Goal: Task Accomplishment & Management: Complete application form

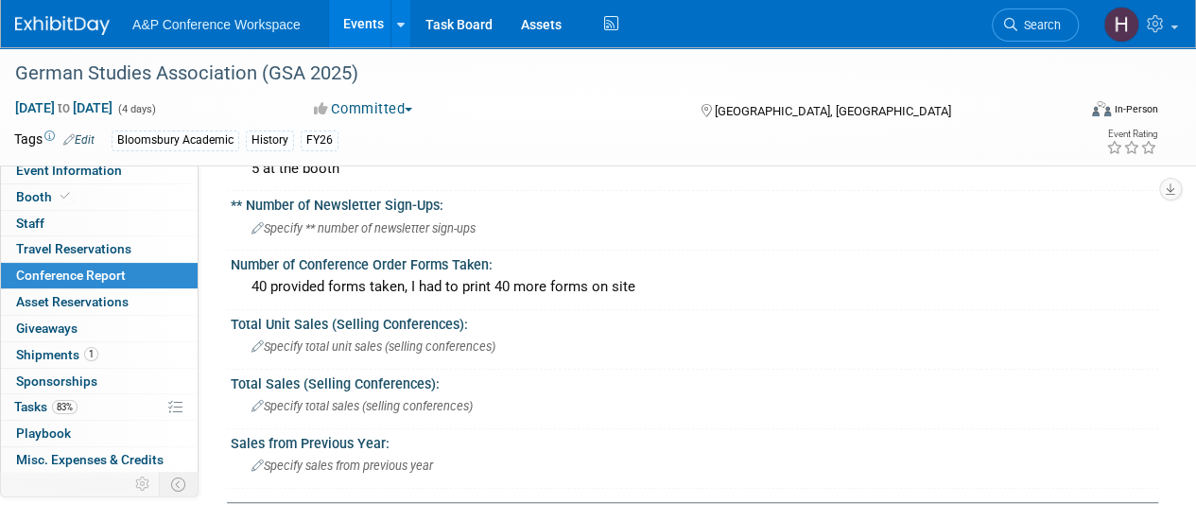
scroll to position [502, 0]
click at [323, 242] on div "** Number of Newsletter Sign-Ups: Specify ** number of newsletter sign-ups" at bounding box center [690, 220] width 936 height 60
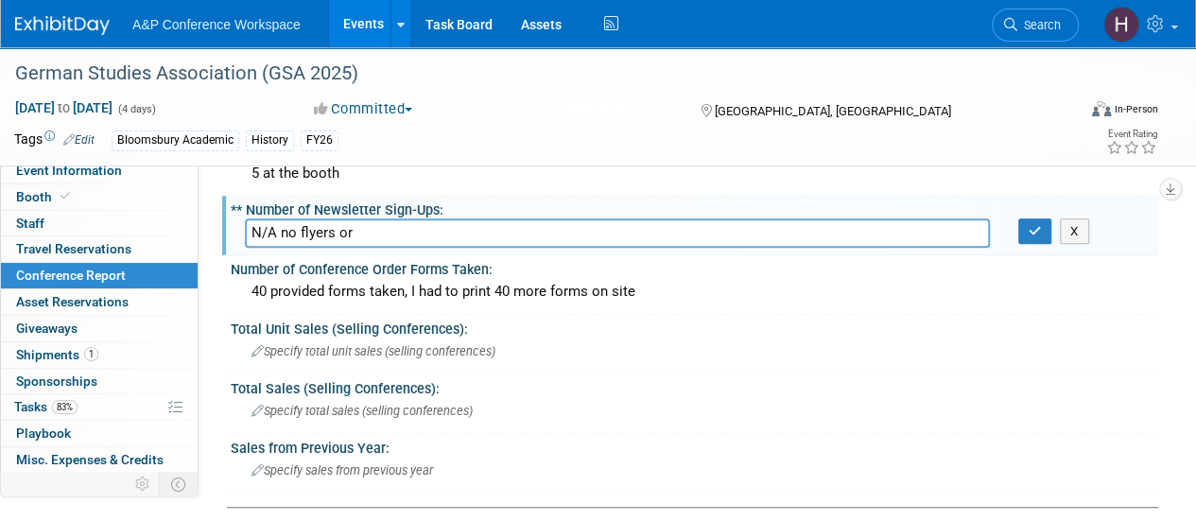
scroll to position [497, 0]
click at [381, 239] on input "N/A no flyers or" at bounding box center [617, 231] width 745 height 29
type input "N/A no flyers or QR codes provided."
click at [1025, 235] on button "button" at bounding box center [1035, 230] width 34 height 26
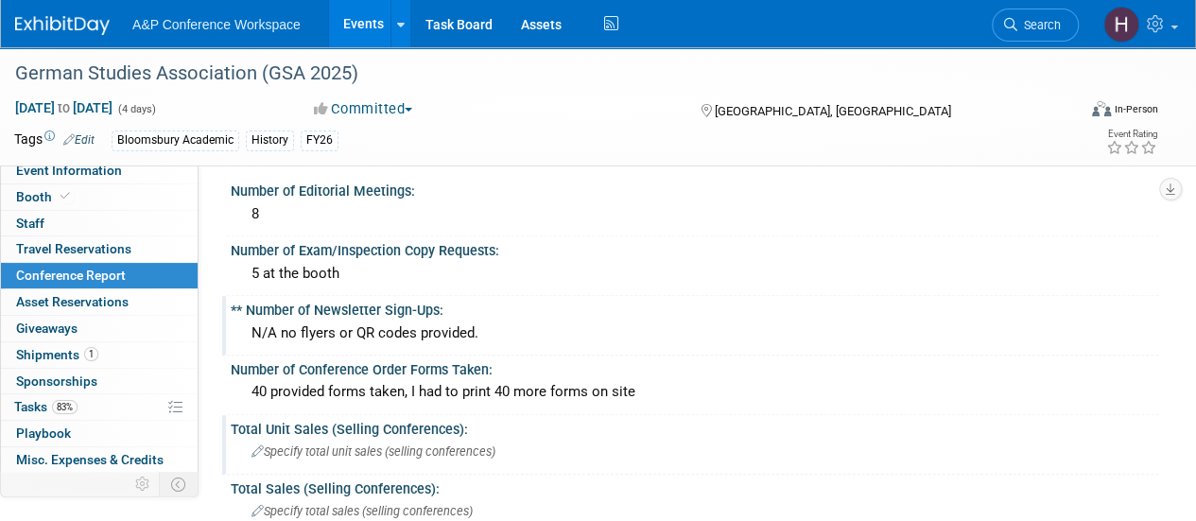
scroll to position [394, 0]
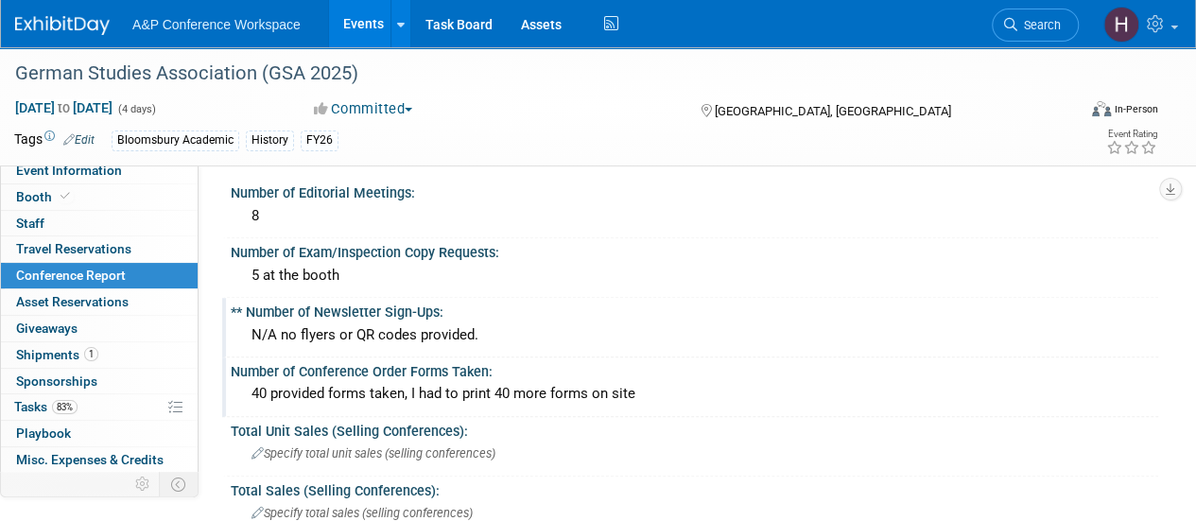
click at [502, 383] on div "40 provided forms taken, I had to print 40 more forms on site" at bounding box center [694, 393] width 899 height 29
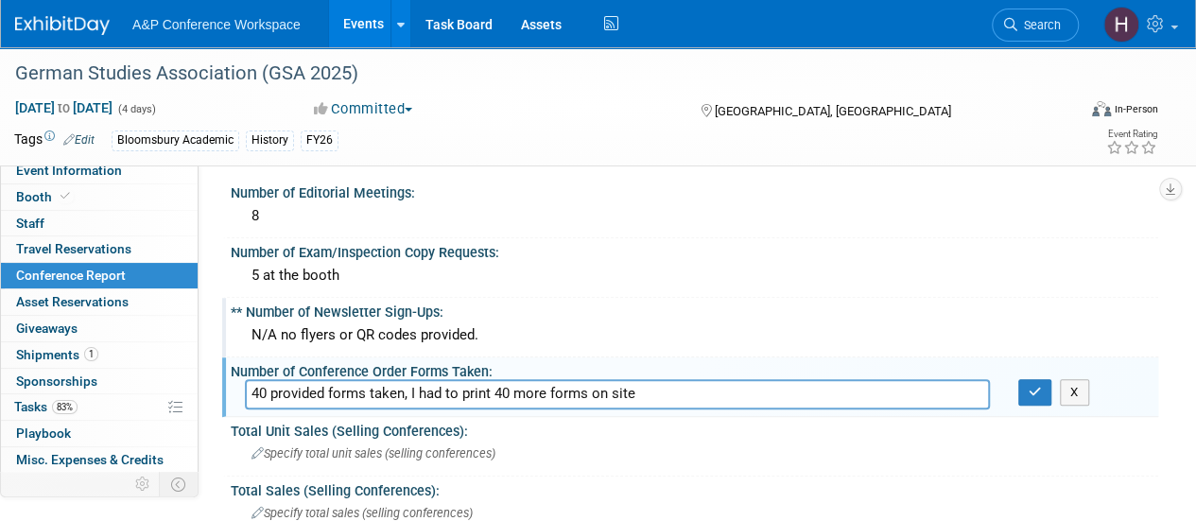
click at [503, 388] on input "40 provided forms taken, I had to print 40 more forms on site" at bounding box center [617, 393] width 745 height 29
type input "40 provided forms taken, I had to print 50 more forms on site"
click at [1045, 387] on button "button" at bounding box center [1035, 392] width 34 height 26
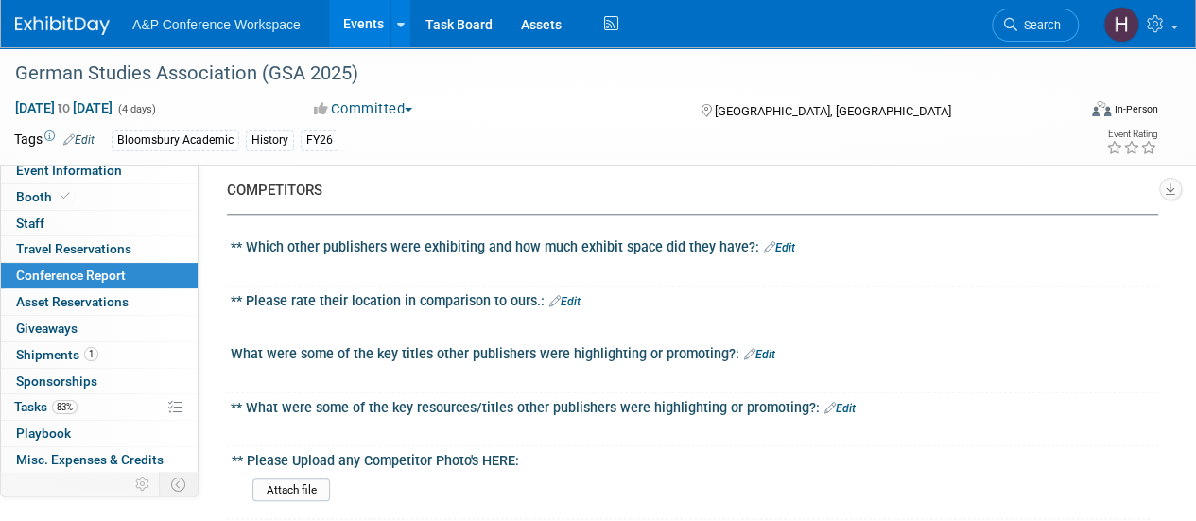
scroll to position [842, 0]
click at [798, 232] on div "** Which other publishers were exhibiting and how much exhibit space did they h…" at bounding box center [694, 244] width 927 height 25
click at [783, 241] on link "Edit" at bounding box center [779, 246] width 31 height 13
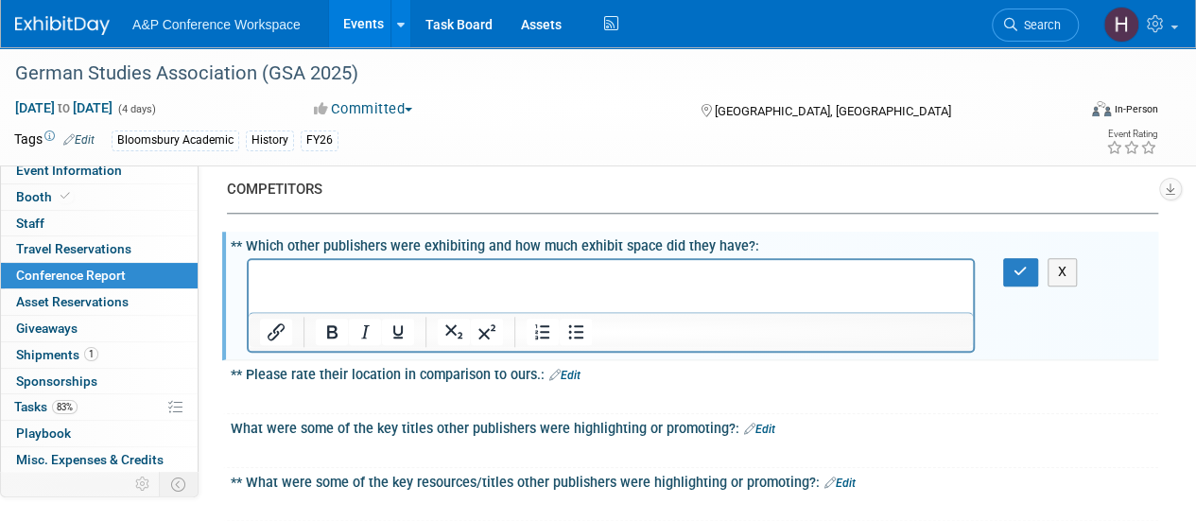
scroll to position [0, 0]
click at [388, 275] on p "Rich Text Area. Press ALT-0 for help." at bounding box center [611, 276] width 702 height 19
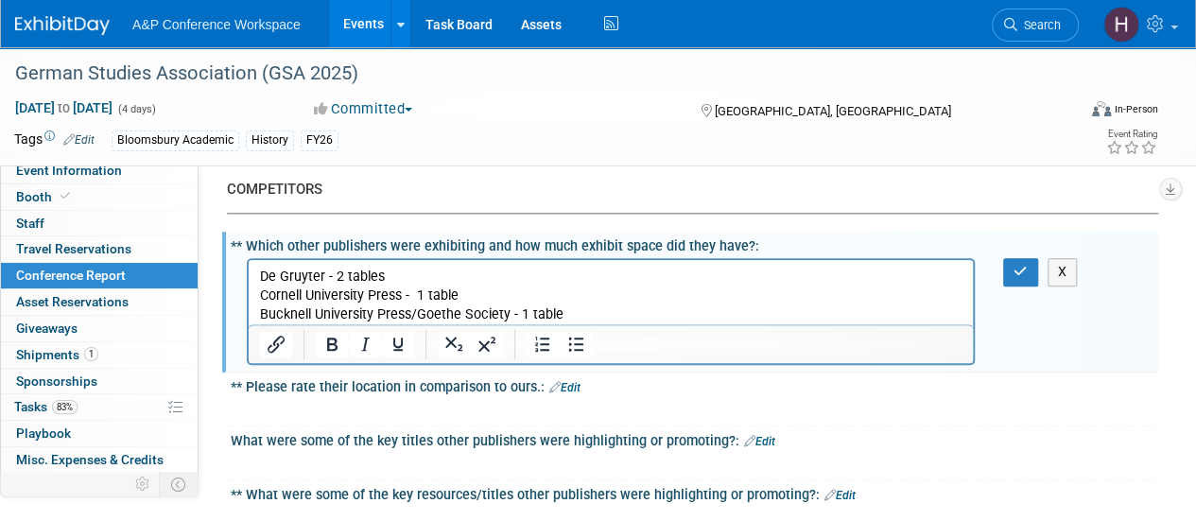
click at [601, 305] on p "Bucknell University Press/Goethe Society - 1 table" at bounding box center [611, 314] width 702 height 19
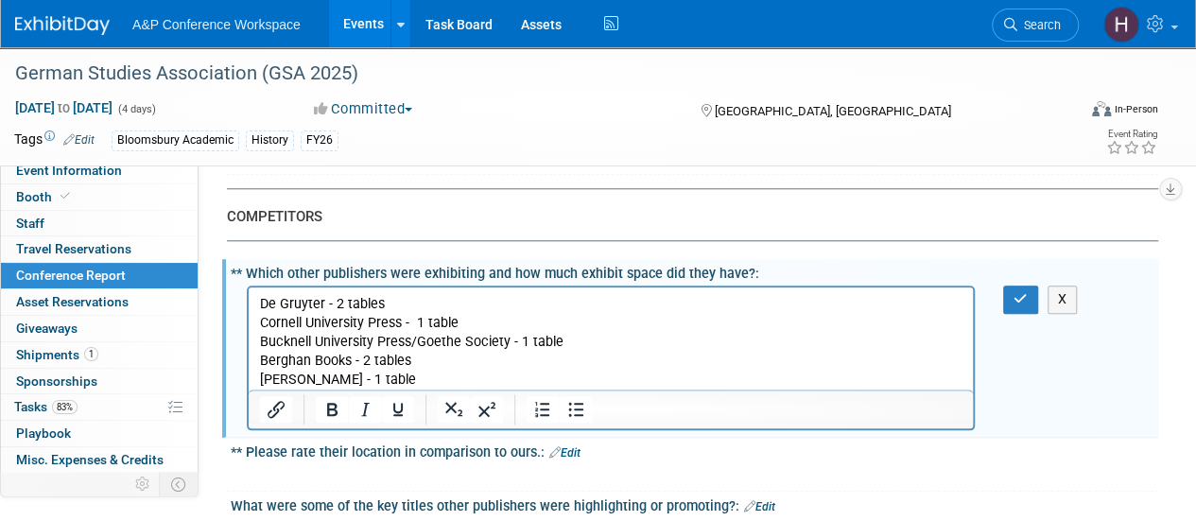
scroll to position [808, 0]
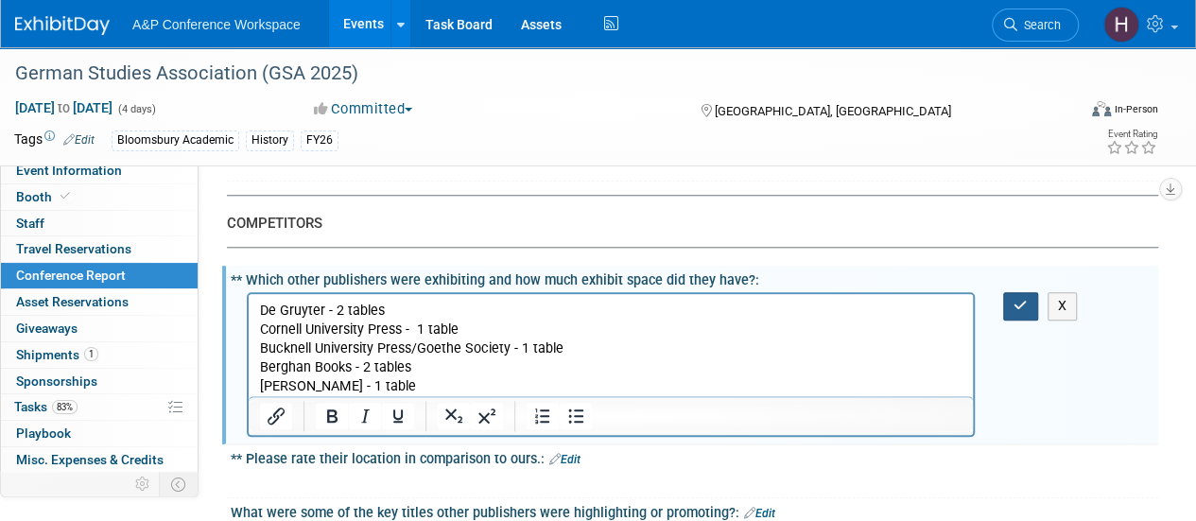
click at [1013, 305] on icon "button" at bounding box center [1020, 305] width 14 height 13
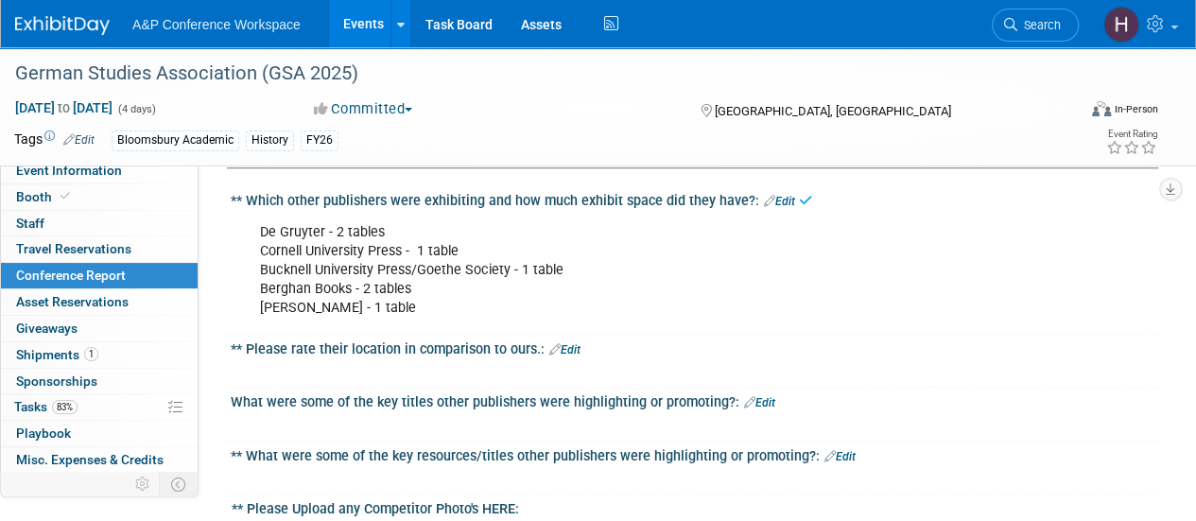
scroll to position [904, 0]
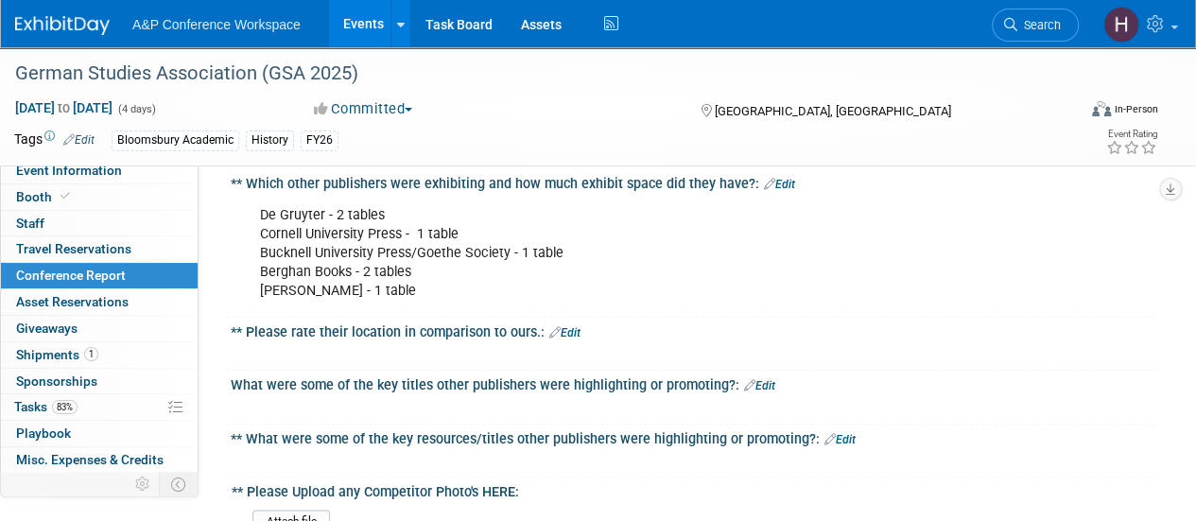
click at [582, 339] on div "X" at bounding box center [692, 343] width 904 height 9
click at [564, 326] on link "Edit" at bounding box center [564, 332] width 31 height 13
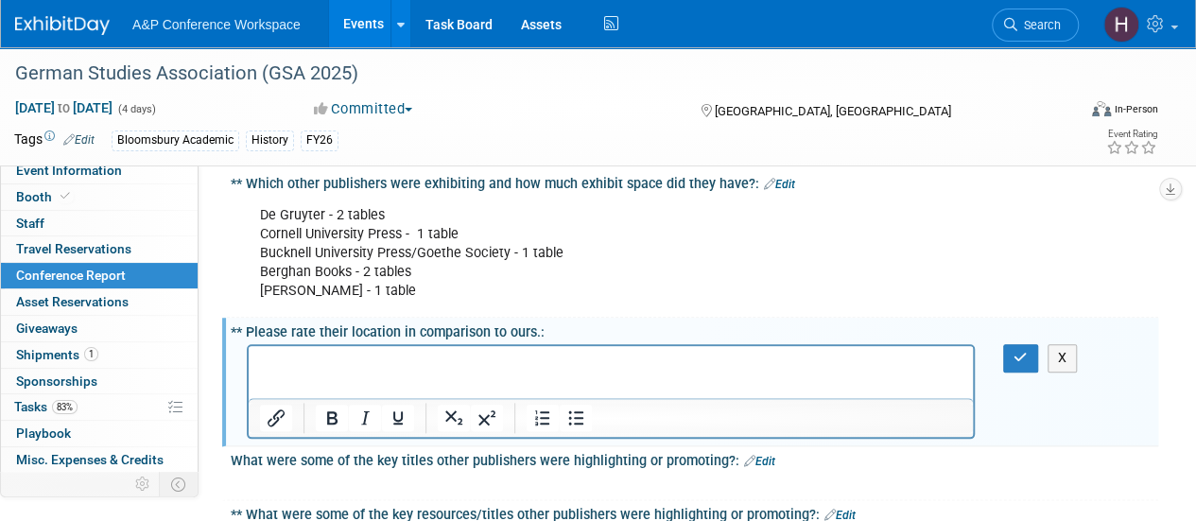
scroll to position [0, 0]
click at [532, 258] on div "De Gruyter - 2 tables Cornell University Press - 1 table Bucknell University Pr…" at bounding box center [611, 253] width 728 height 113
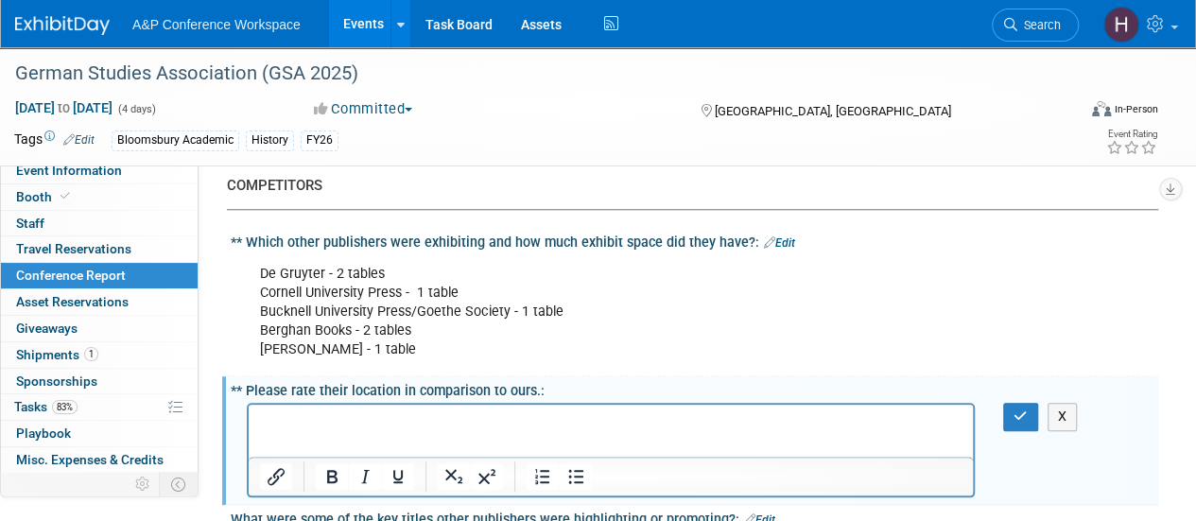
click at [775, 228] on div "** Which other publishers were exhibiting and how much exhibit space did they h…" at bounding box center [694, 240] width 927 height 25
click at [777, 236] on link "Edit" at bounding box center [779, 242] width 31 height 13
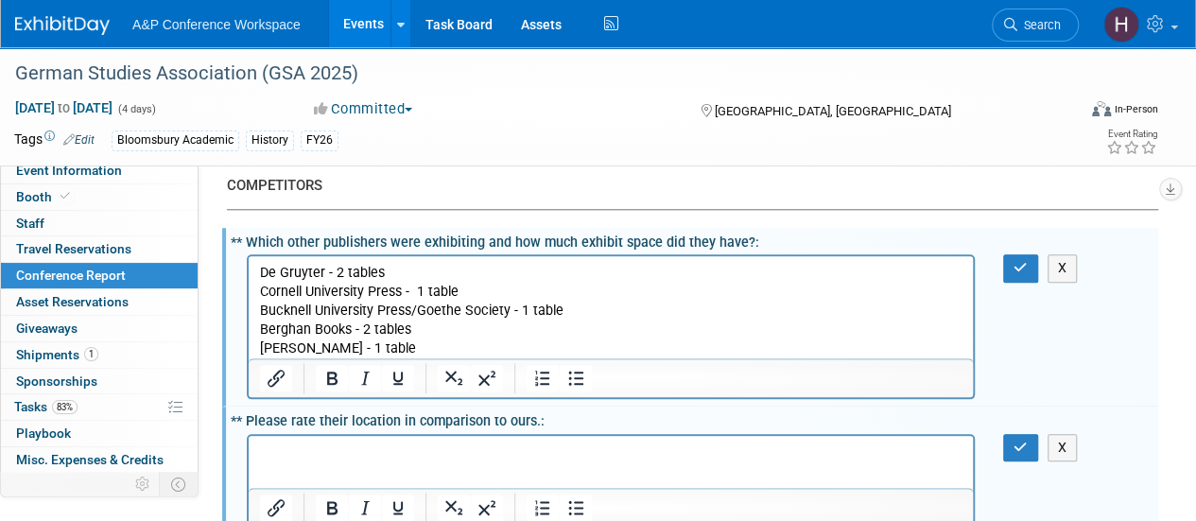
scroll to position [0, 0]
click at [405, 346] on p "De Gruyter - 2 tables Cornell University Press - 1 table Bucknell University Pr…" at bounding box center [611, 311] width 702 height 95
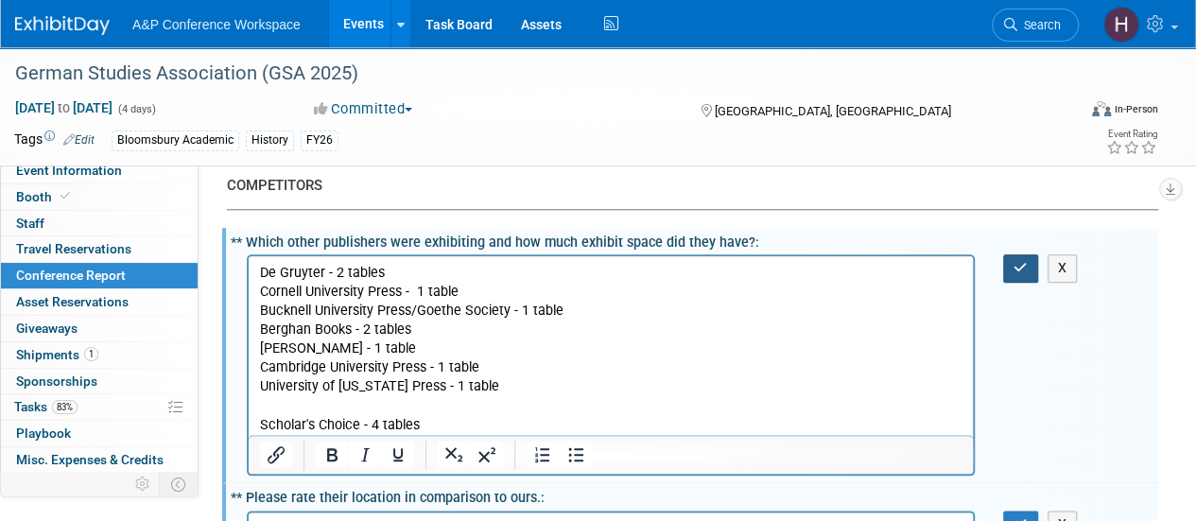
click at [1013, 271] on button "button" at bounding box center [1020, 267] width 35 height 27
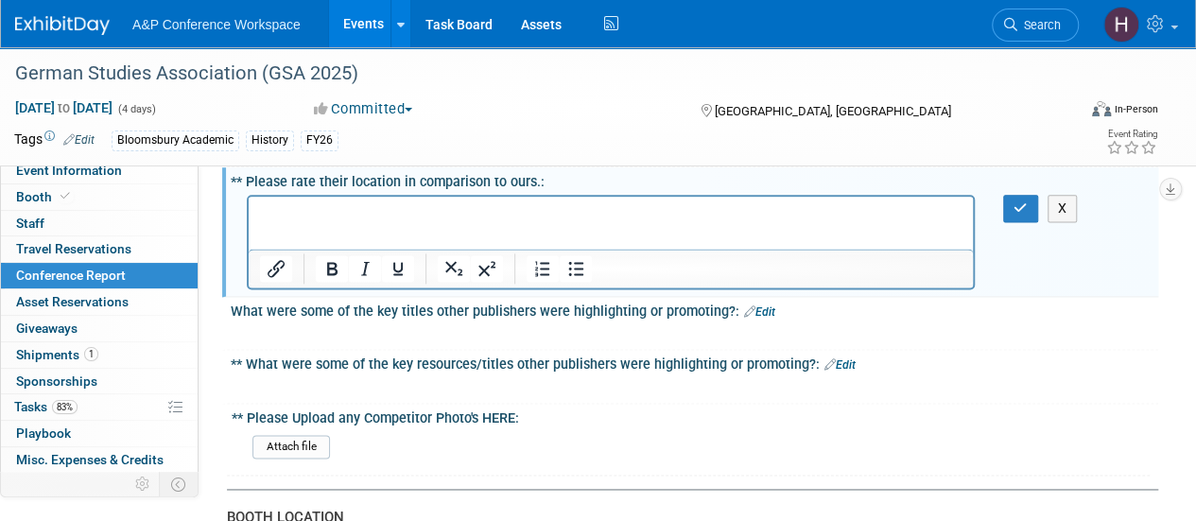
scroll to position [1136, 0]
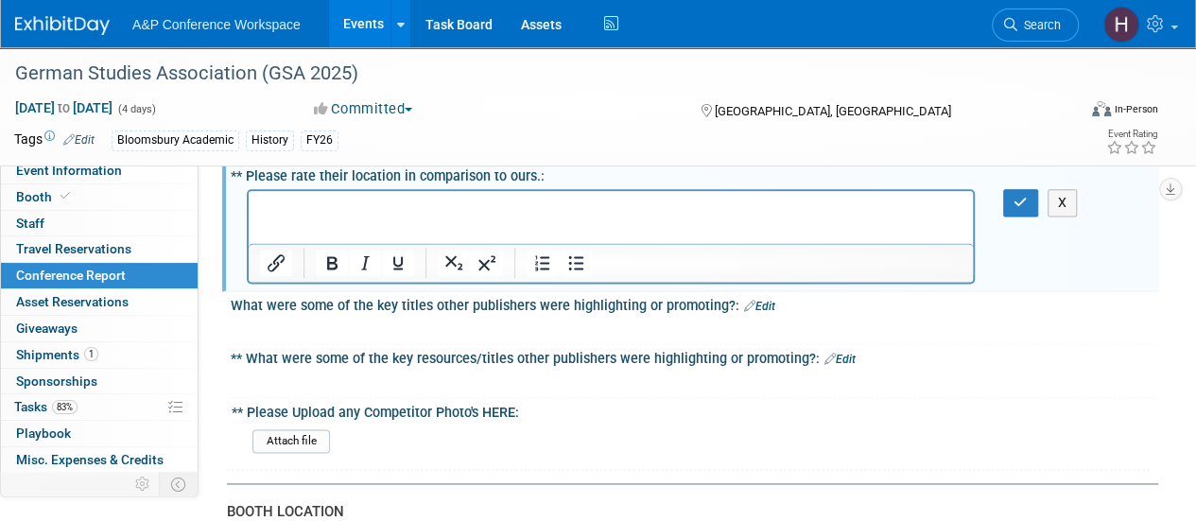
click at [627, 200] on p "Rich Text Area. Press ALT-0 for help." at bounding box center [611, 207] width 702 height 19
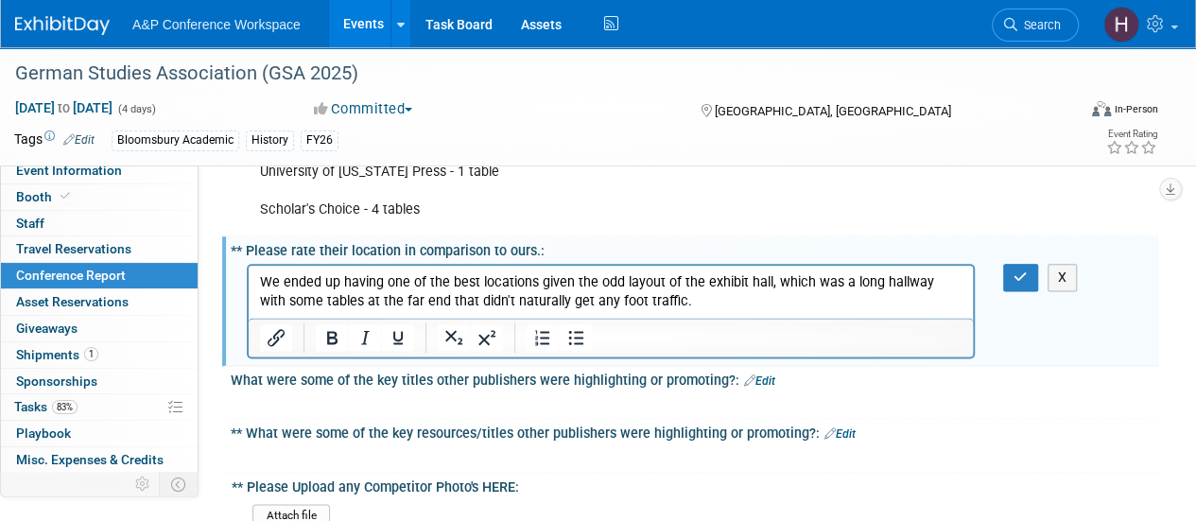
scroll to position [1059, 0]
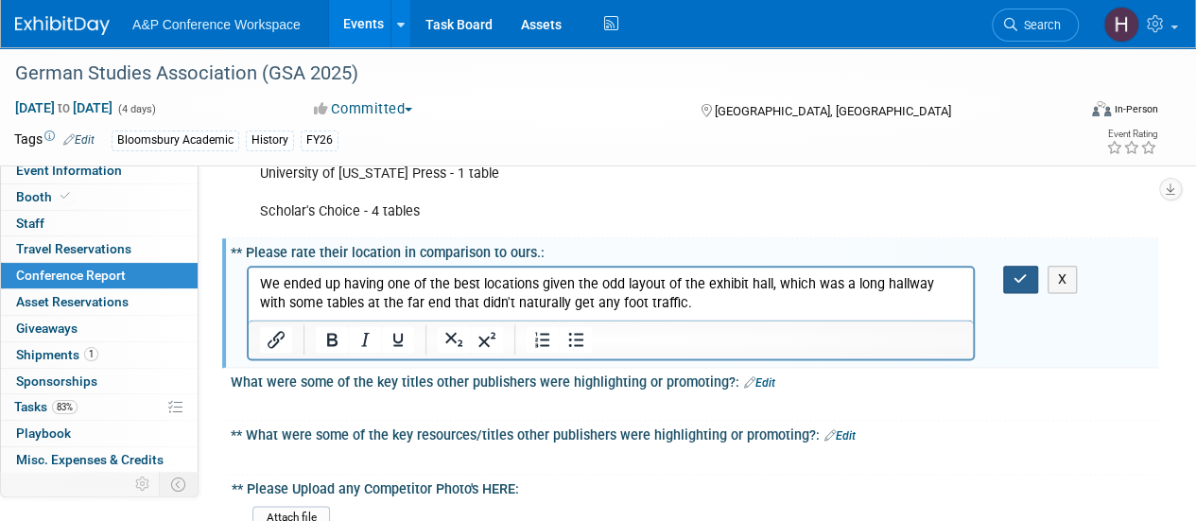
click at [1021, 279] on icon "button" at bounding box center [1020, 278] width 14 height 13
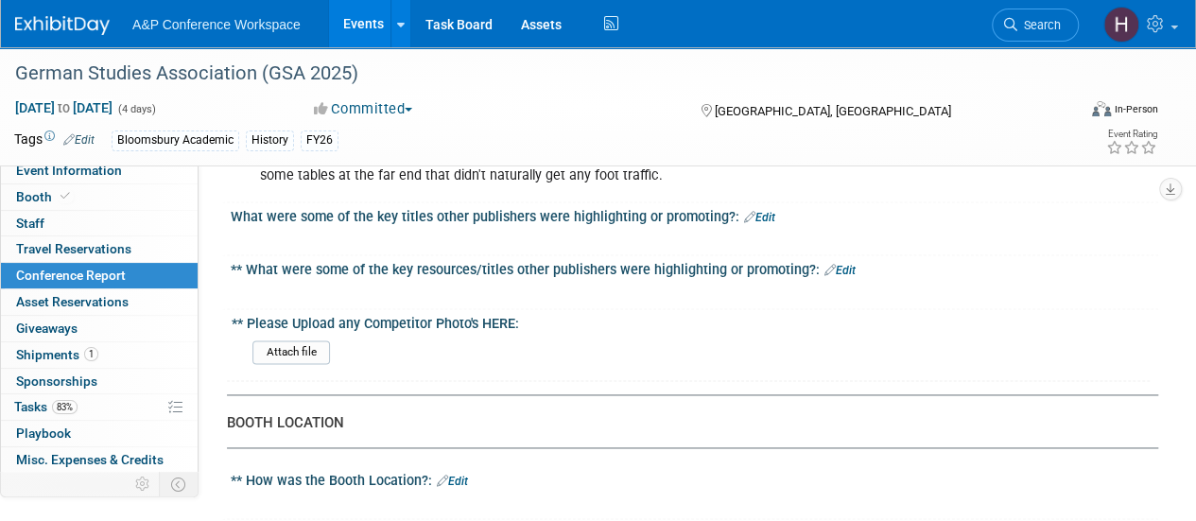
scroll to position [1060, 0]
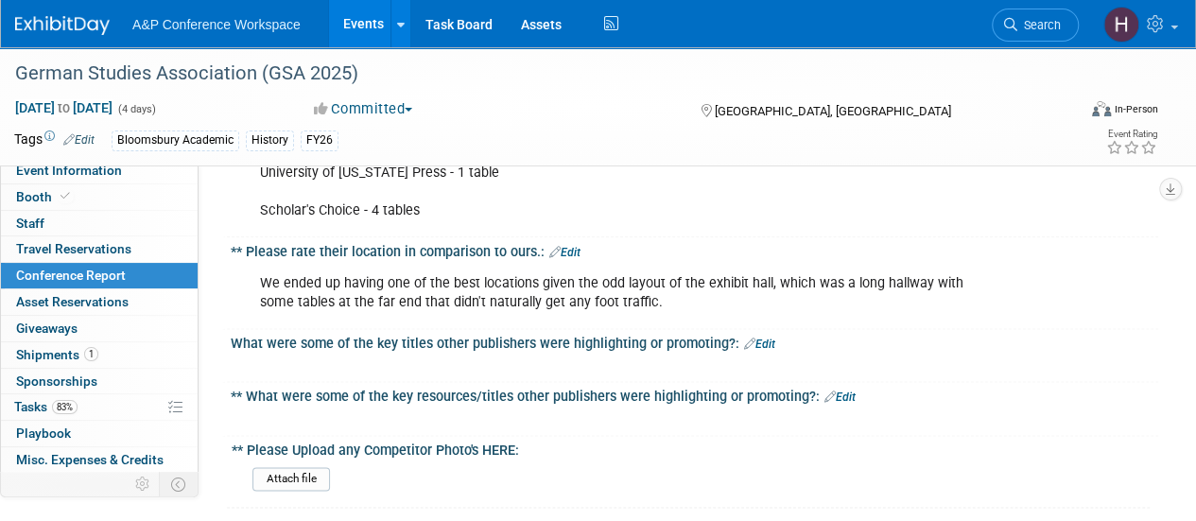
click at [900, 295] on div "We ended up having one of the best locations given the odd layout of the exhibi…" at bounding box center [611, 293] width 728 height 57
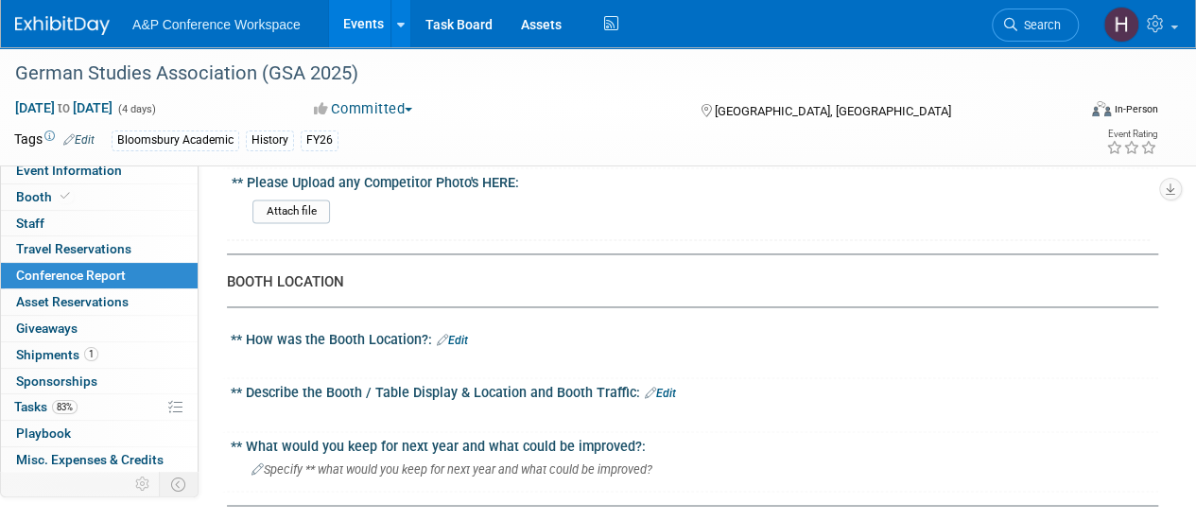
scroll to position [1327, 0]
click at [454, 335] on link "Edit" at bounding box center [452, 341] width 31 height 13
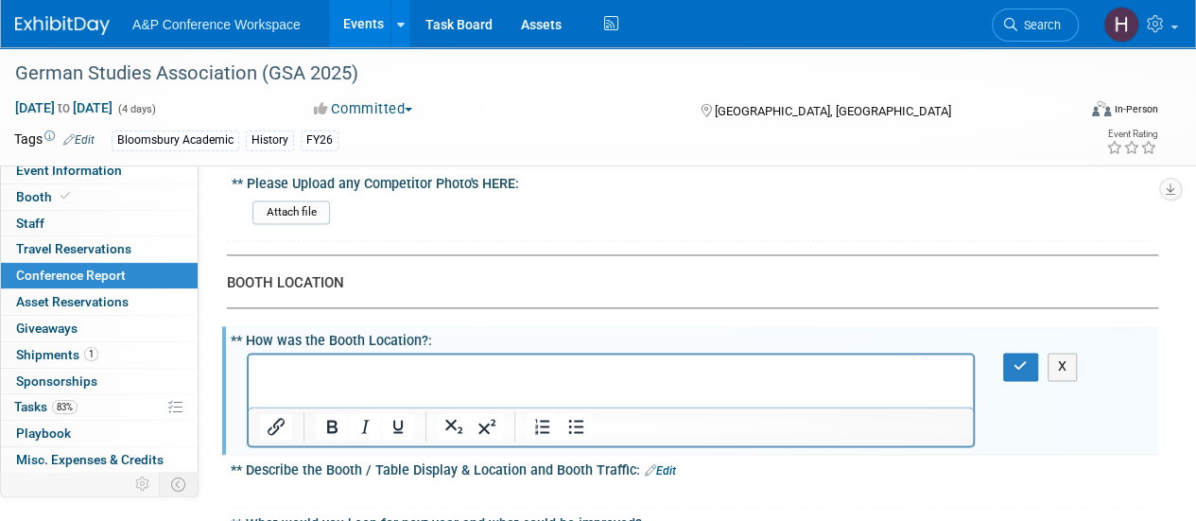
scroll to position [0, 0]
click at [443, 381] on html at bounding box center [611, 367] width 724 height 26
click at [418, 376] on p "Rich Text Area. Press ALT-0 for help." at bounding box center [611, 371] width 702 height 19
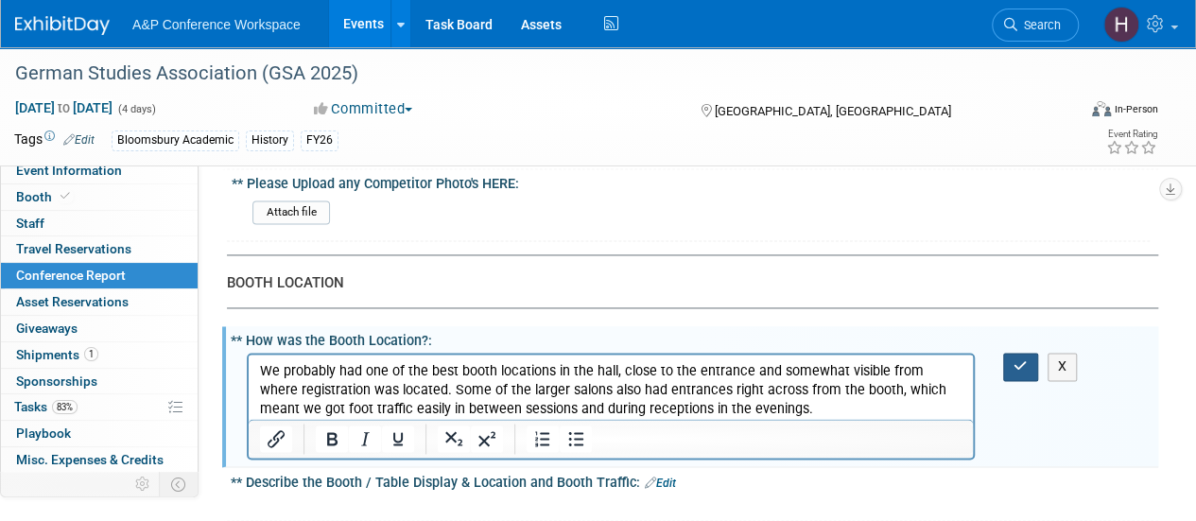
click at [1015, 362] on icon "button" at bounding box center [1020, 365] width 14 height 13
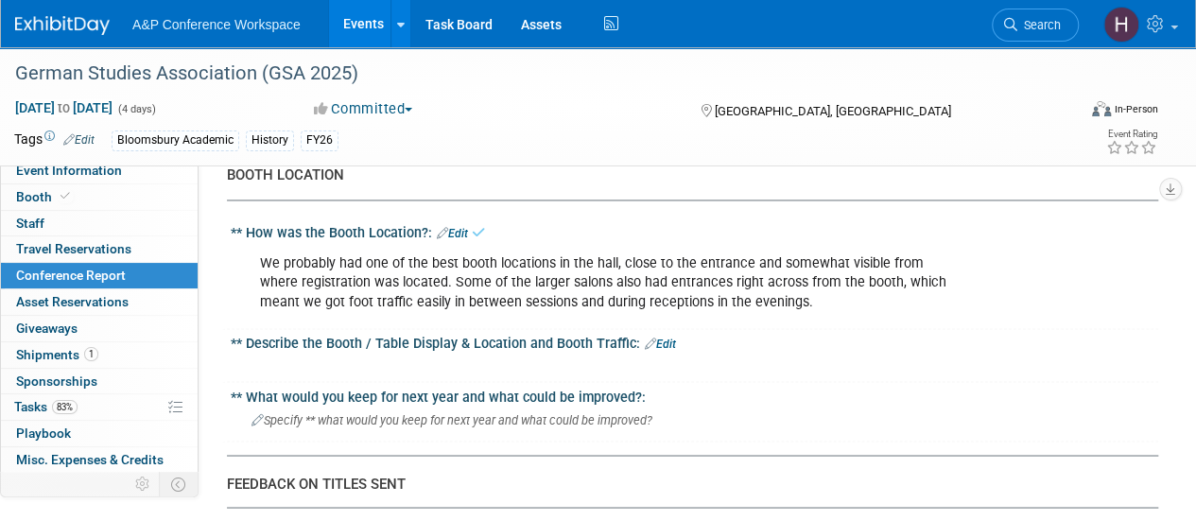
scroll to position [1452, 0]
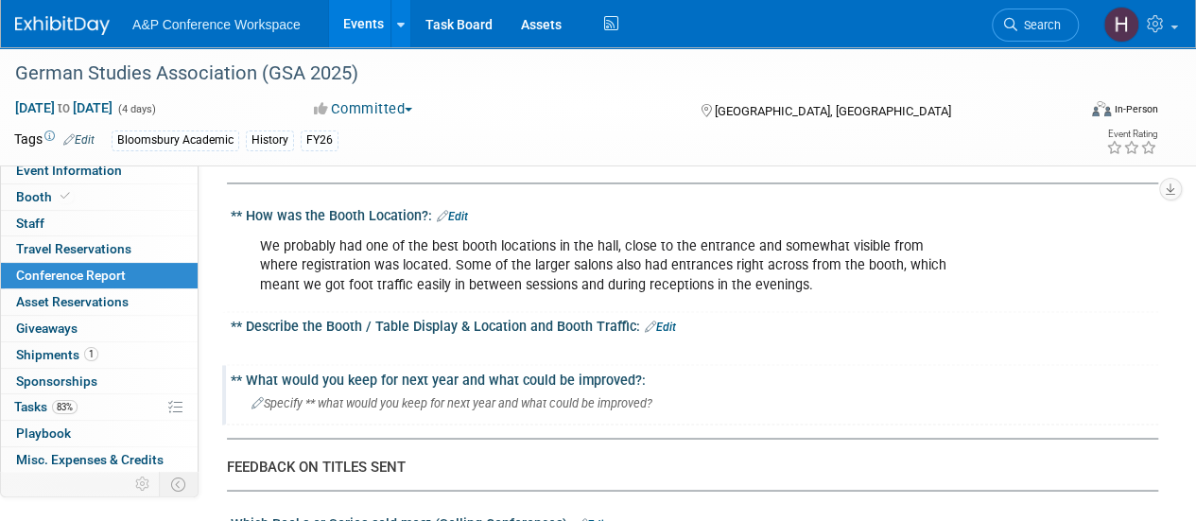
click at [580, 395] on span "Specify ** what would you keep for next year and what could be improved?" at bounding box center [451, 402] width 401 height 14
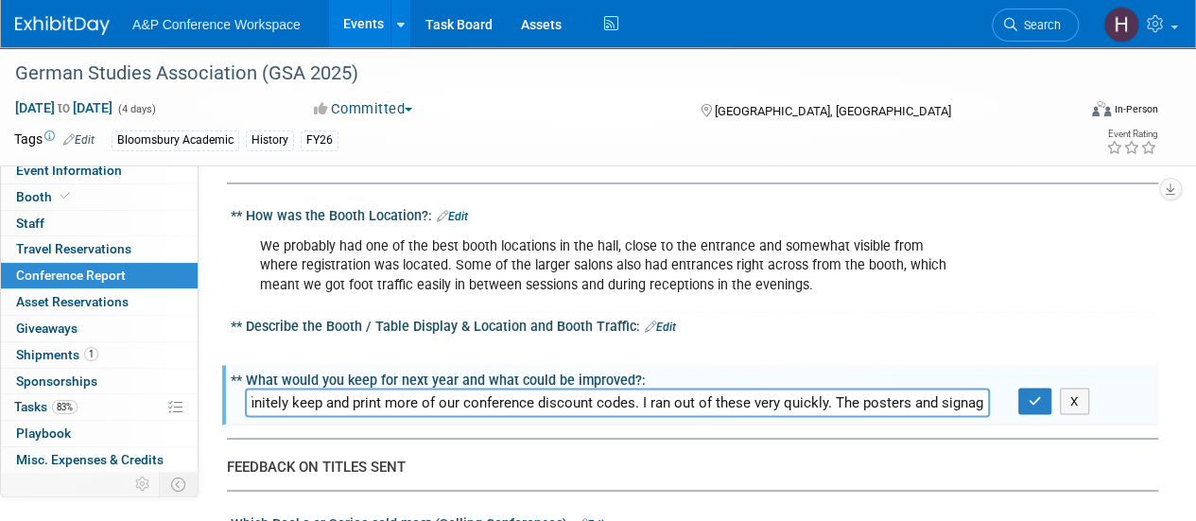
scroll to position [0, 83]
click at [821, 391] on input "We should definitely keep and print more of our conference discount codes. I ra…" at bounding box center [617, 402] width 745 height 29
type input "We should definitely keep and print more of our conference discount codes. I ra…"
click at [1026, 395] on button "button" at bounding box center [1035, 401] width 34 height 26
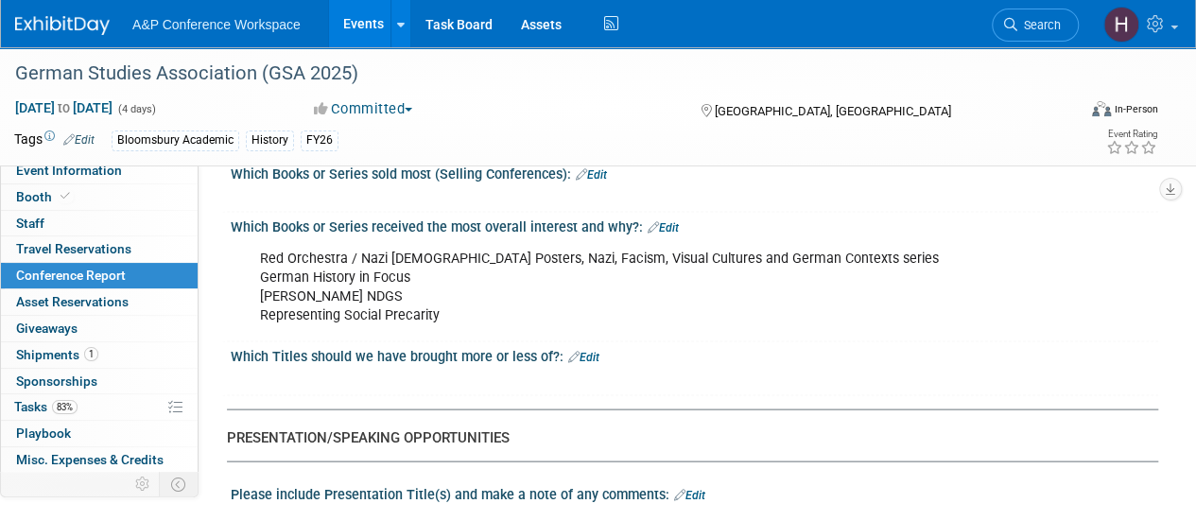
scroll to position [1825, 0]
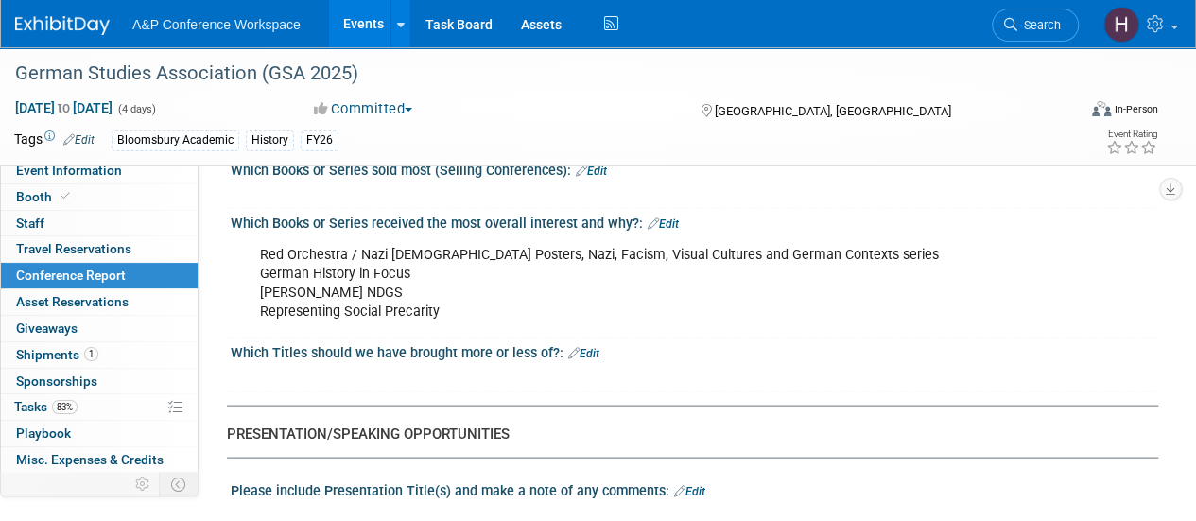
click at [458, 301] on div "Red Orchestra / Nazi [DEMOGRAPHIC_DATA] Posters, Nazi, Facism, Visual Cultures …" at bounding box center [611, 283] width 728 height 95
click at [669, 217] on link "Edit" at bounding box center [662, 223] width 31 height 13
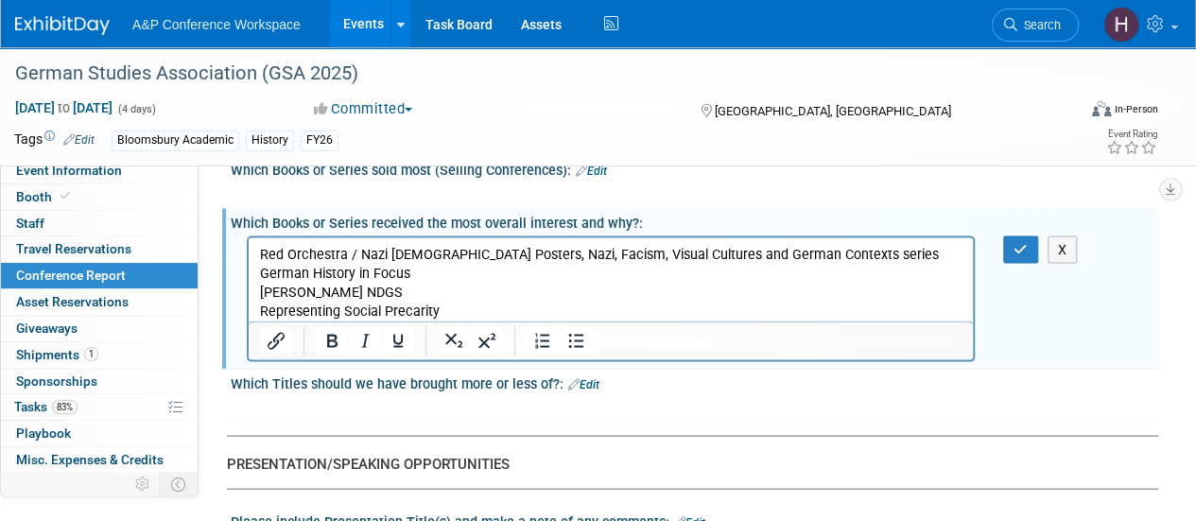
scroll to position [0, 0]
click at [440, 293] on p "Red Orchestra / Nazi [DEMOGRAPHIC_DATA] Posters, Nazi, Facism, Visual Cultures …" at bounding box center [611, 283] width 702 height 76
click at [429, 272] on p "Red Orchestra / Nazi [DEMOGRAPHIC_DATA] Posters, Nazi, Facism, Visual Cultures …" at bounding box center [611, 283] width 702 height 76
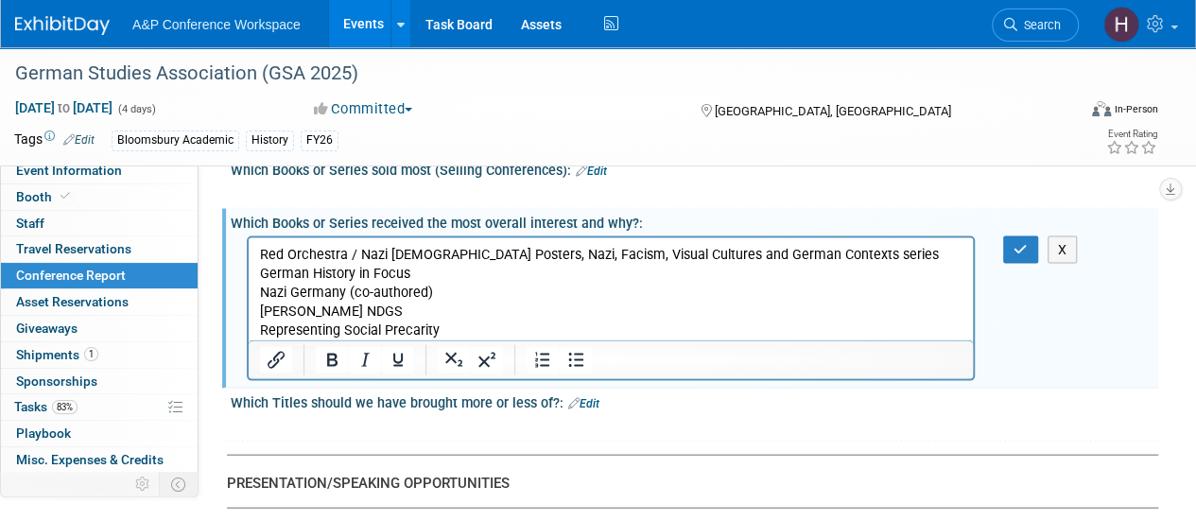
click at [582, 302] on p "Nazi Germany (co-authored) [PERSON_NAME] Representing Social Precarity" at bounding box center [611, 311] width 702 height 57
click at [504, 295] on p "Nazi Germany (co-authored) [PERSON_NAME] Representing Social Precarity" at bounding box center [611, 311] width 702 height 57
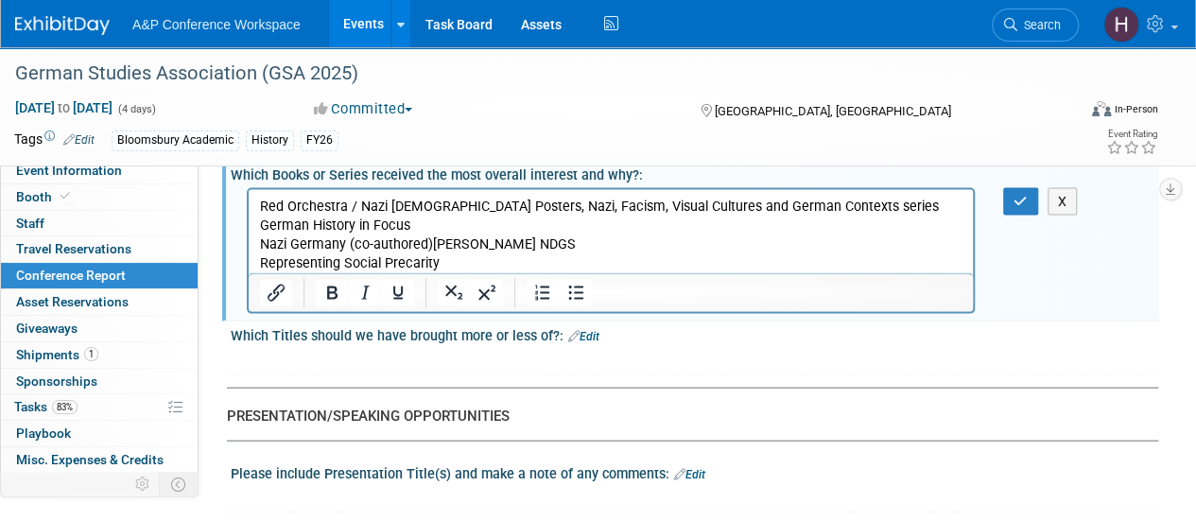
scroll to position [1874, 0]
click at [508, 205] on p "Red Orchestra / Nazi [DEMOGRAPHIC_DATA] Posters, Nazi, Facism, Visual Cultures …" at bounding box center [611, 215] width 702 height 38
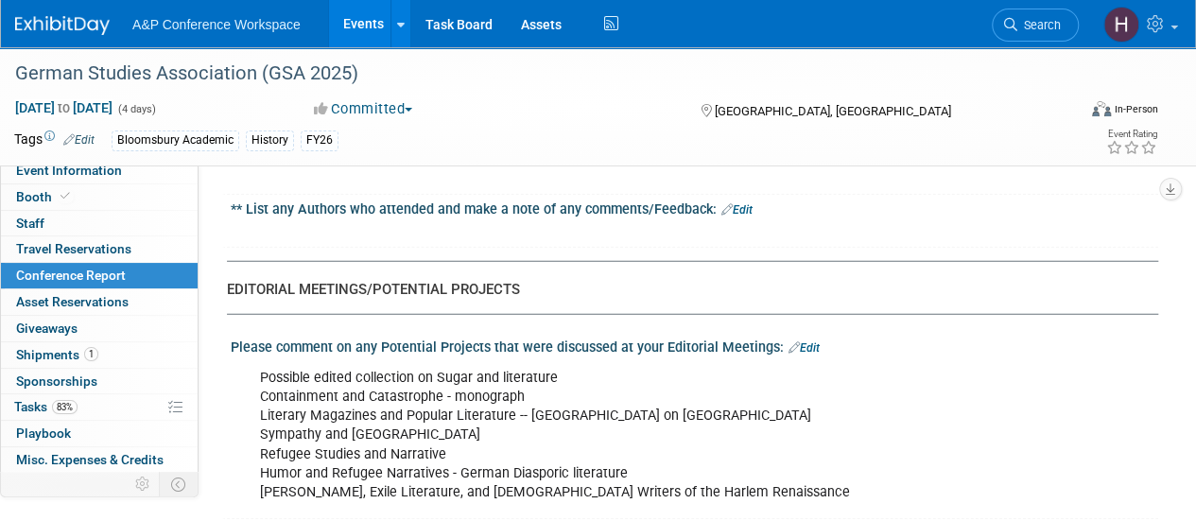
scroll to position [2265, 0]
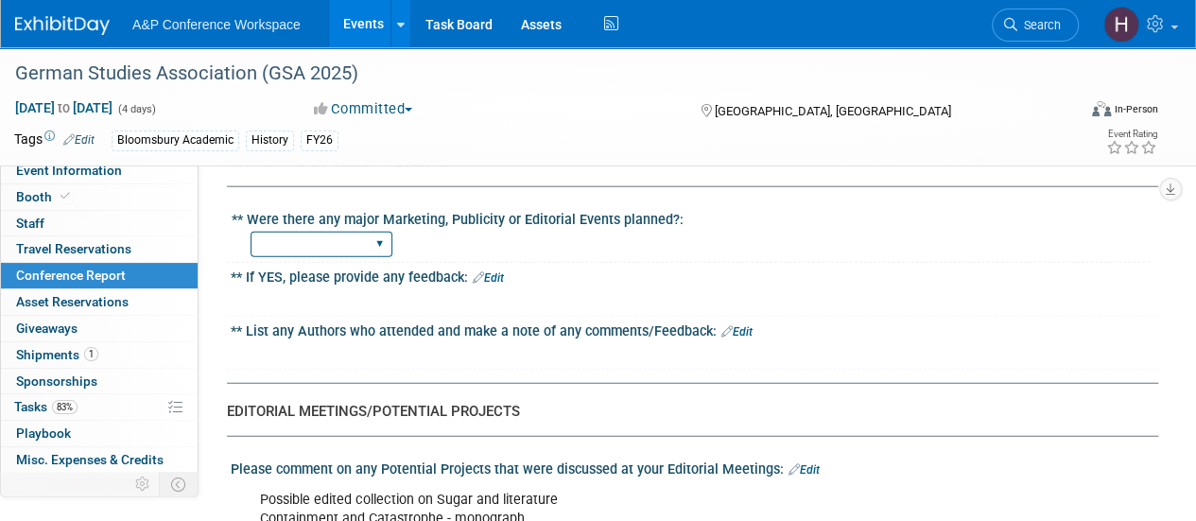
click at [286, 232] on select "YES NO" at bounding box center [321, 245] width 142 height 26
click at [287, 328] on div "** List any Authors who attended and make a note of any comments/Feedback: Edit" at bounding box center [694, 329] width 927 height 25
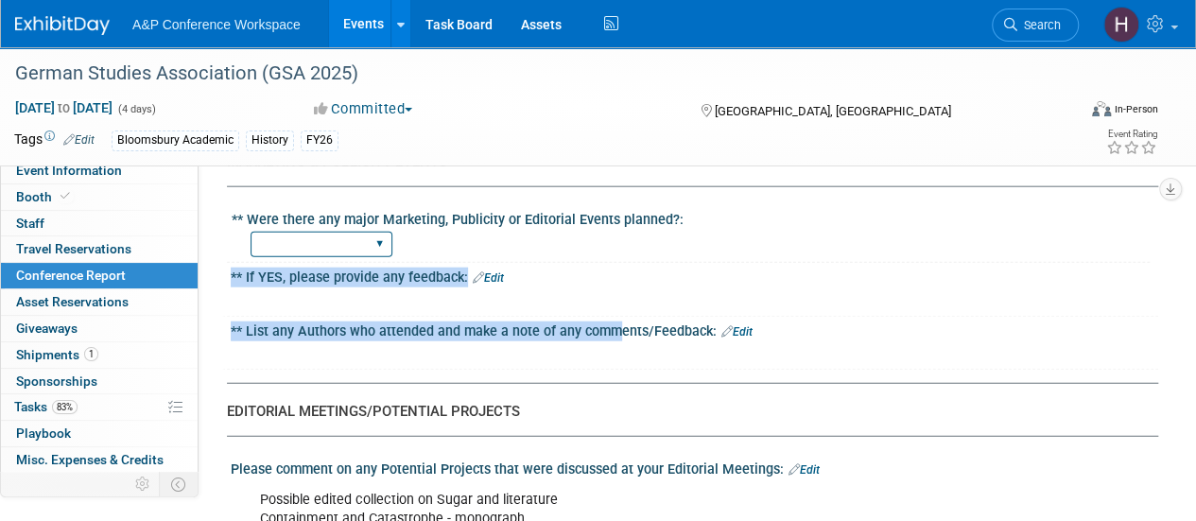
drag, startPoint x: 287, startPoint y: 328, endPoint x: 297, endPoint y: 233, distance: 95.9
click at [297, 233] on div "CONFERENCE REPORT A&P to complete all fields when applicable - BDR to complete …" at bounding box center [685, 203] width 917 height 4564
click at [297, 233] on select "YES NO" at bounding box center [321, 245] width 142 height 26
select select "NO"
click at [250, 232] on select "YES NO" at bounding box center [321, 245] width 142 height 26
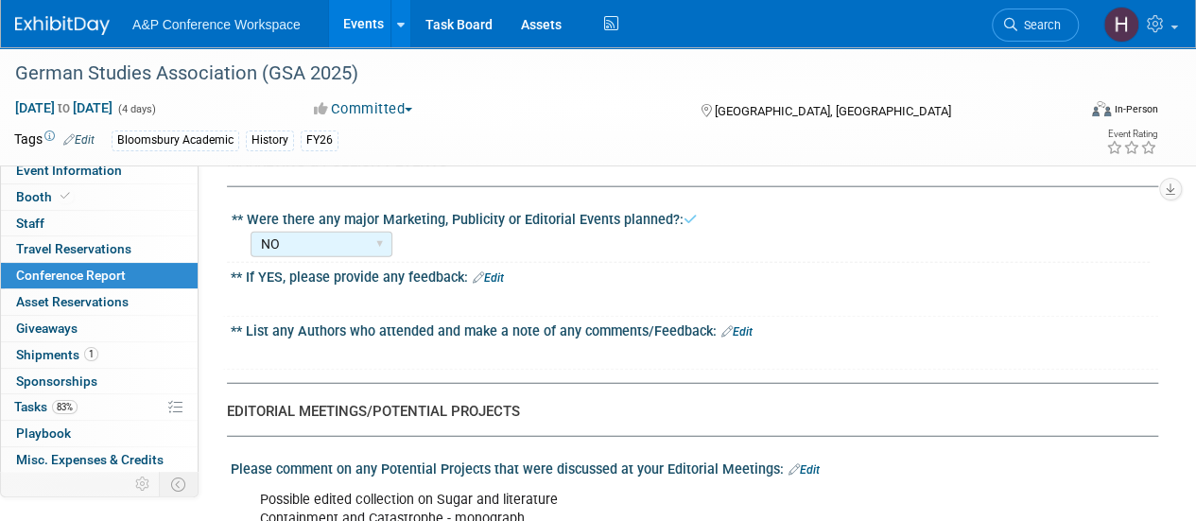
click at [383, 402] on div "EDITORIAL MEETINGS/POTENTIAL PROJECTS" at bounding box center [685, 412] width 917 height 20
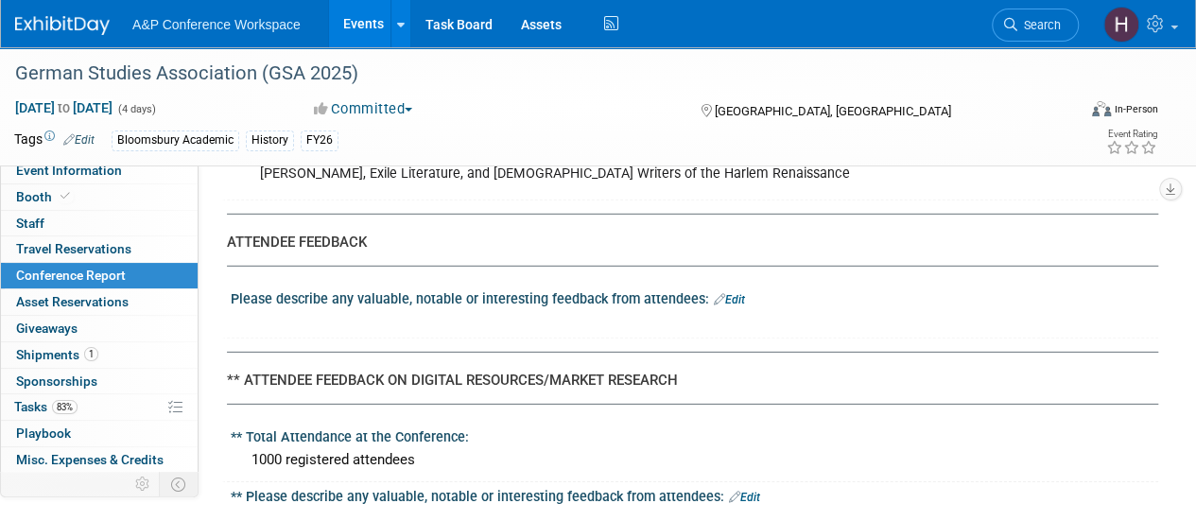
scroll to position [2751, 0]
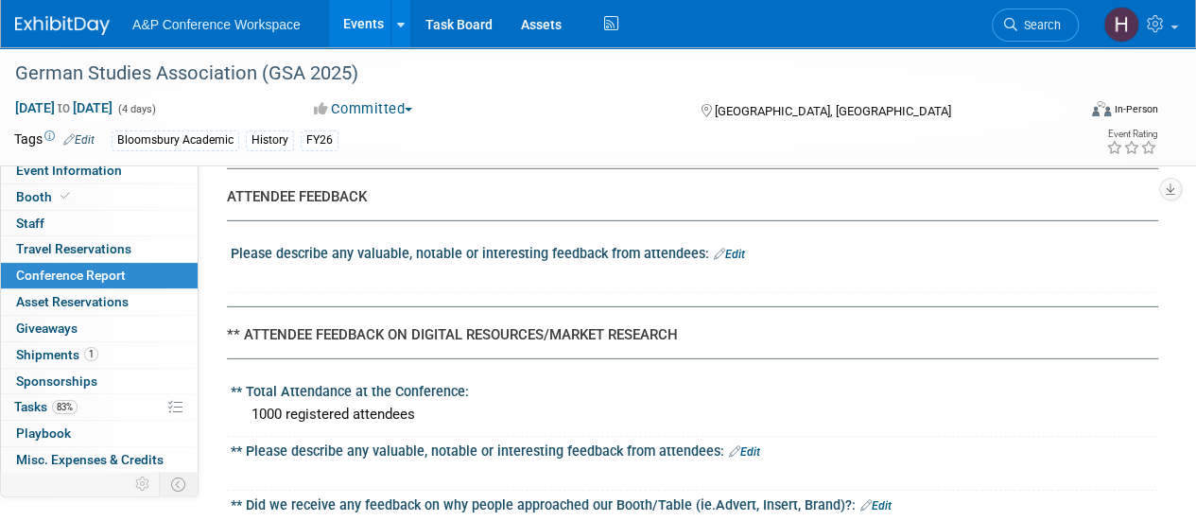
click at [730, 248] on link "Edit" at bounding box center [729, 254] width 31 height 13
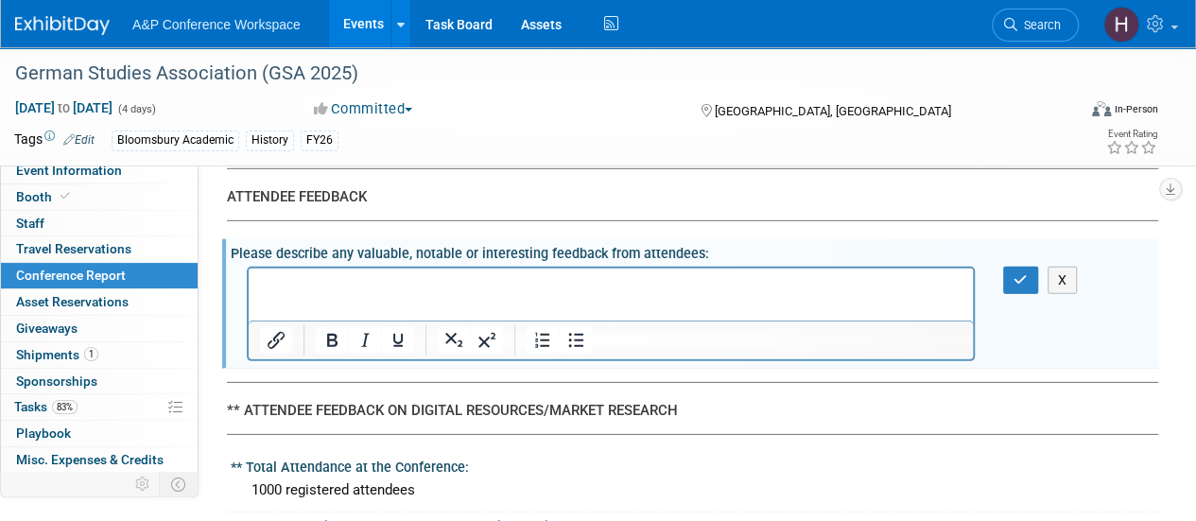
scroll to position [0, 0]
click at [682, 288] on p "Rich Text Area. Press ALT-0 for help." at bounding box center [611, 284] width 702 height 19
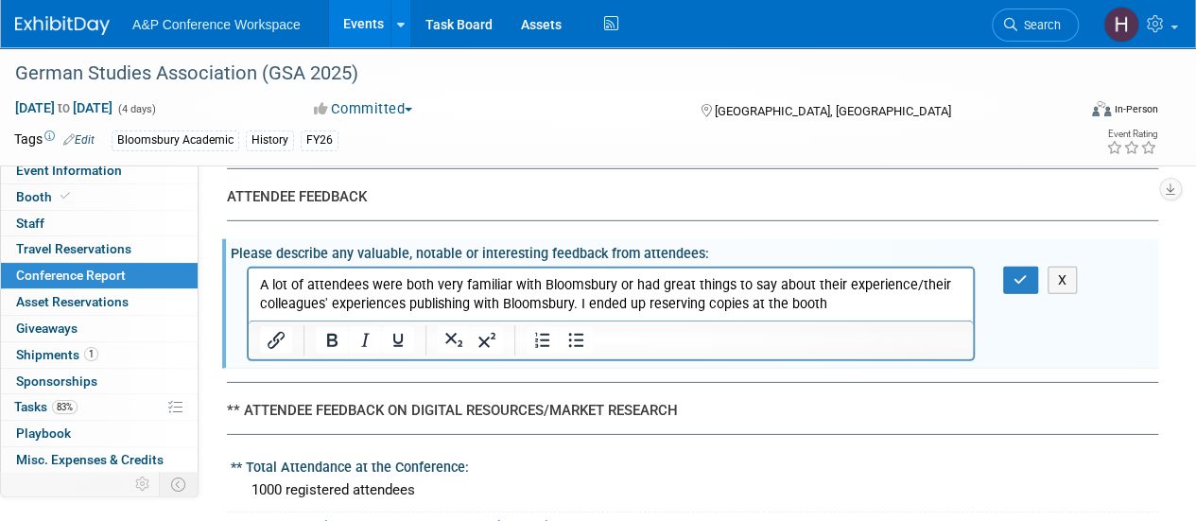
click at [702, 302] on p "A lot of attendees were both very familiar with Bloomsbury or had great things …" at bounding box center [611, 294] width 702 height 38
click at [929, 300] on p "A lot of attendees were both very familiar with Bloomsbury or had great things …" at bounding box center [611, 294] width 702 height 38
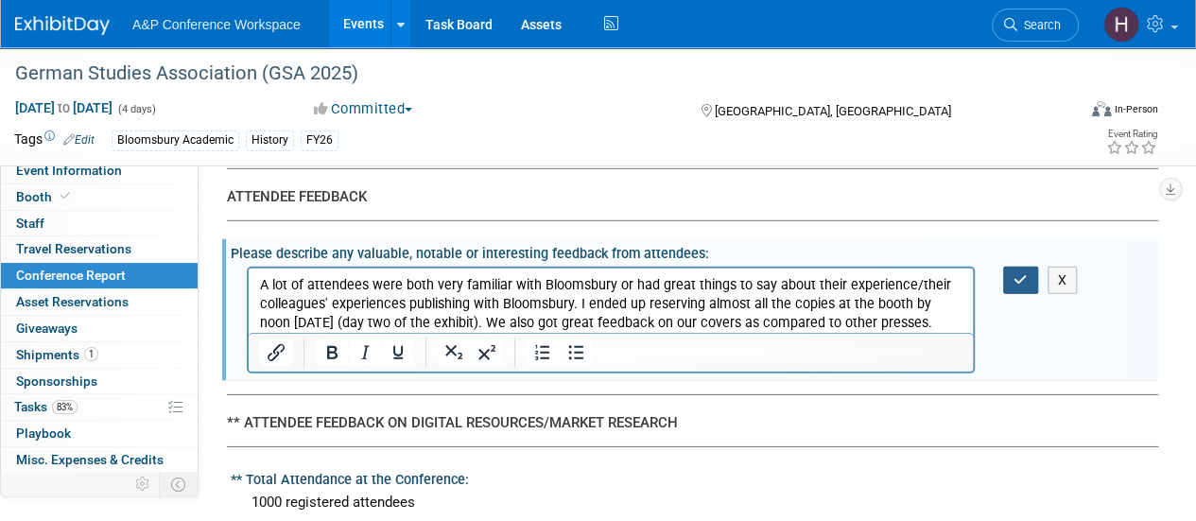
click at [1014, 274] on icon "button" at bounding box center [1020, 279] width 14 height 13
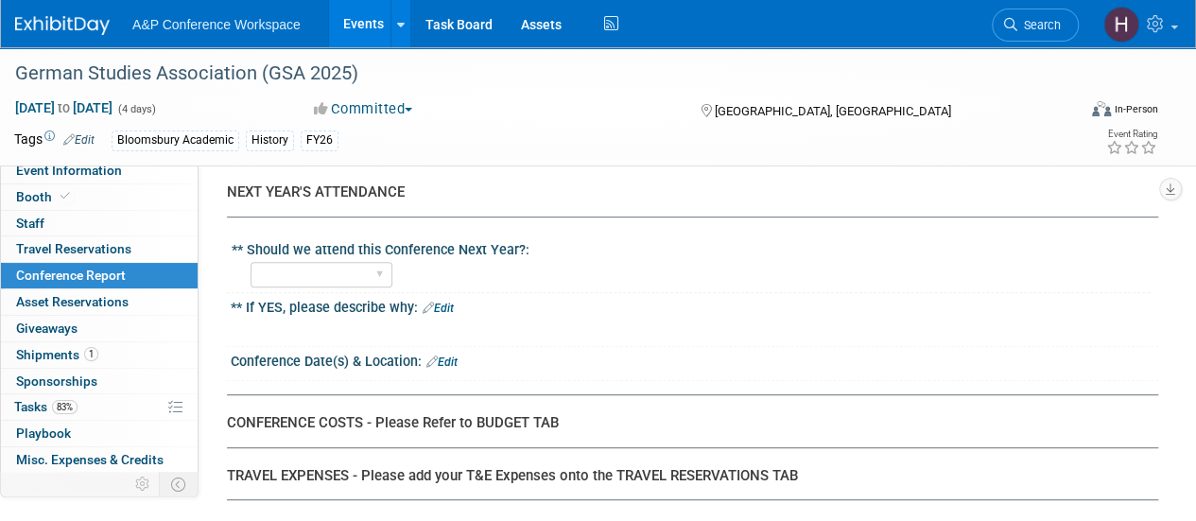
scroll to position [3953, 0]
click at [297, 263] on select "YES NO" at bounding box center [321, 276] width 142 height 26
select select "YES"
click at [250, 263] on select "YES NO" at bounding box center [321, 276] width 142 height 26
click at [445, 302] on link "Edit" at bounding box center [437, 308] width 31 height 13
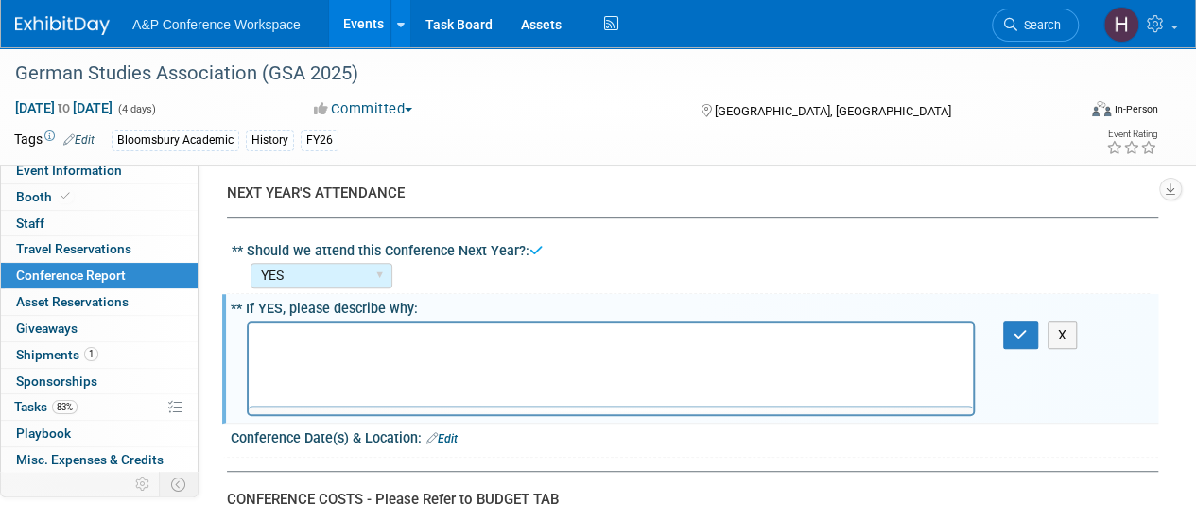
scroll to position [0, 0]
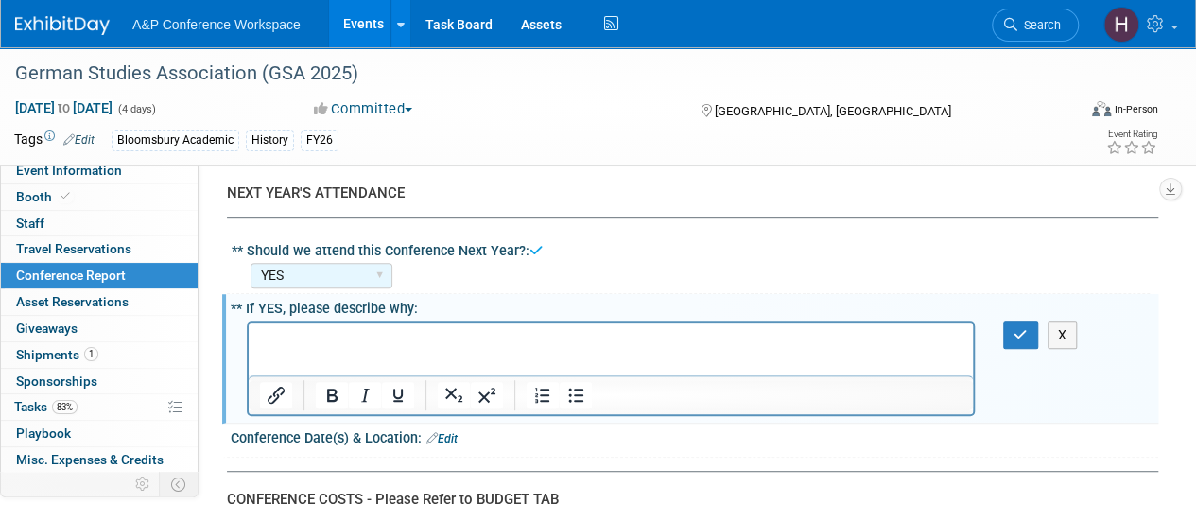
click at [381, 349] on html at bounding box center [611, 335] width 724 height 26
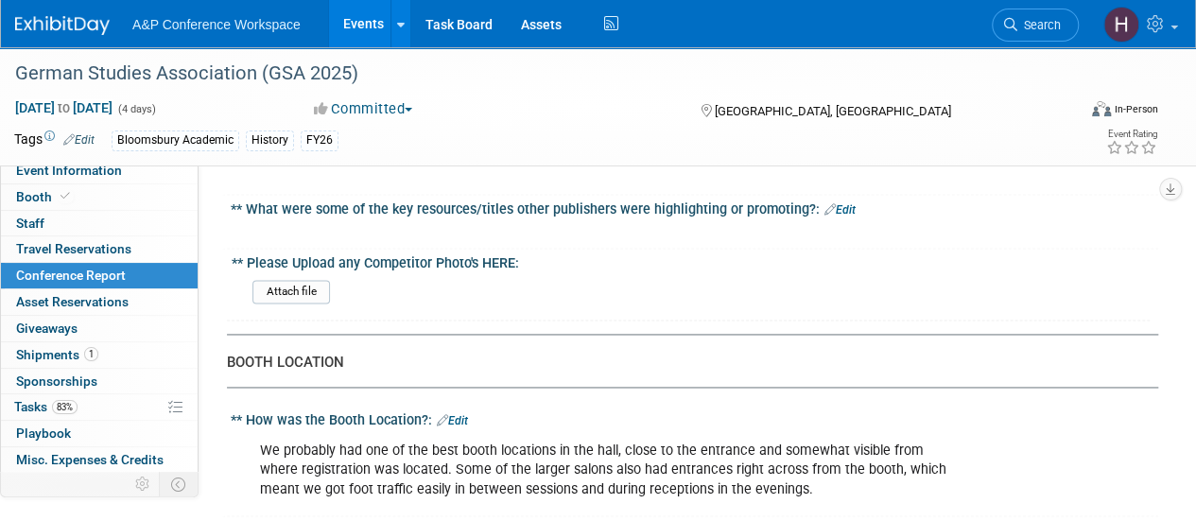
scroll to position [1638, 0]
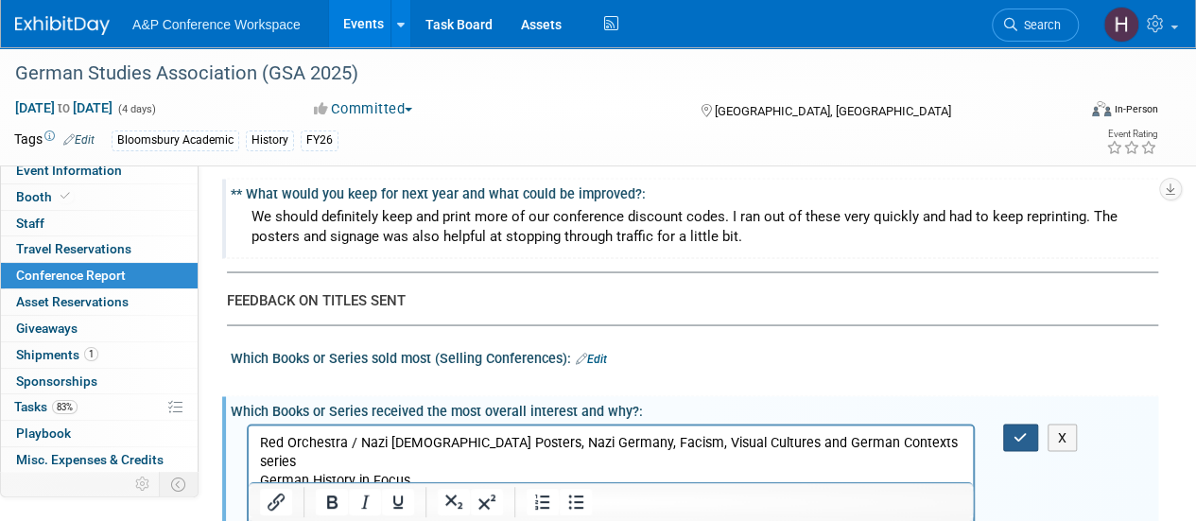
click at [1008, 432] on button "button" at bounding box center [1020, 436] width 35 height 27
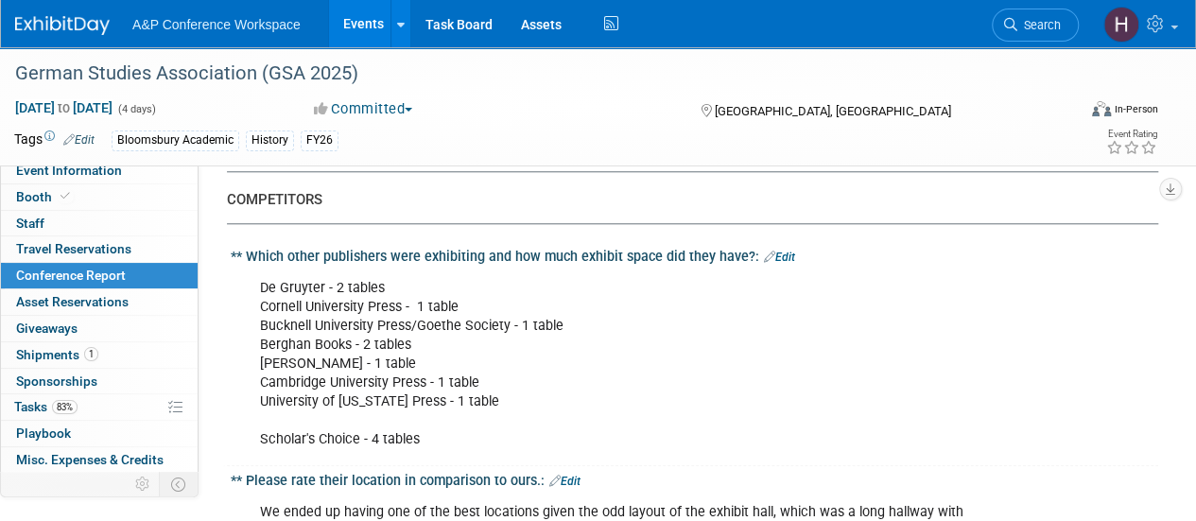
scroll to position [831, 0]
click at [563, 369] on div "De Gruyter - 2 tables Cornell University Press - 1 table Bucknell University Pr…" at bounding box center [611, 365] width 728 height 190
click at [781, 251] on link "Edit" at bounding box center [779, 257] width 31 height 13
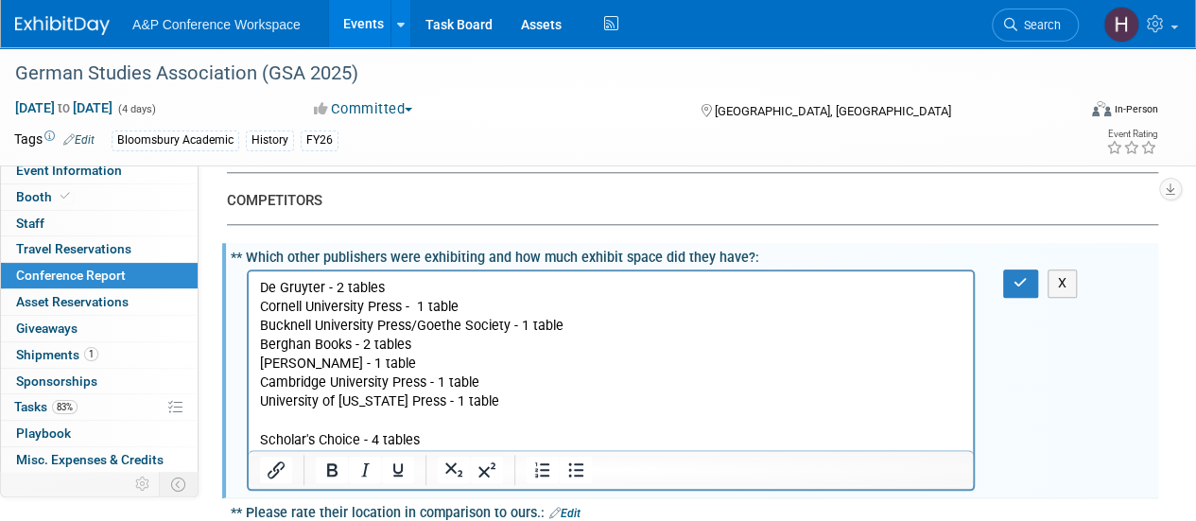
scroll to position [0, 0]
click at [487, 296] on p "De Gruyter - 2 tables Cornell University Press - 1 table Bucknell University Pr…" at bounding box center [611, 364] width 702 height 171
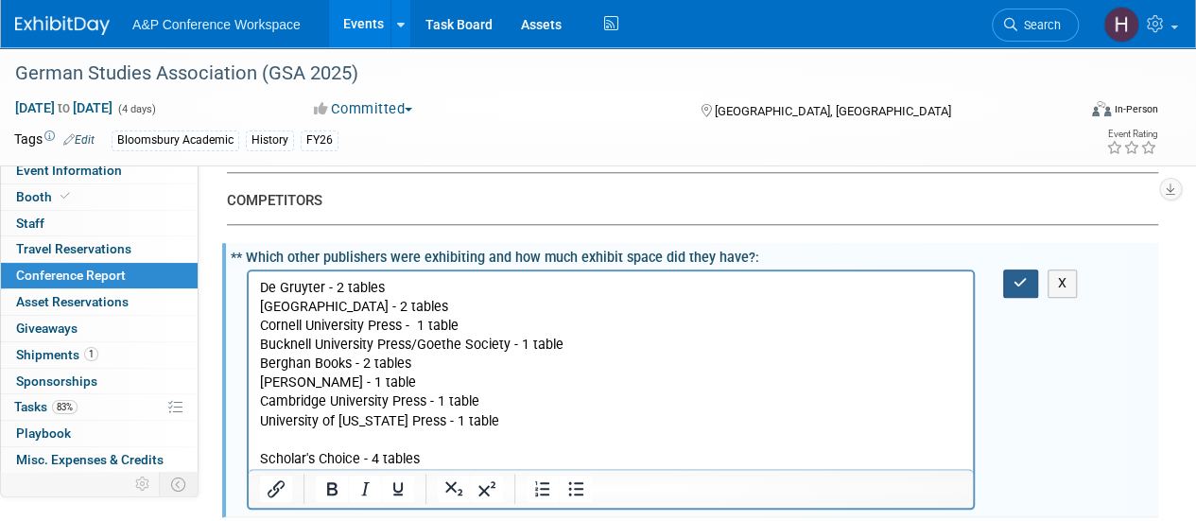
click at [1028, 273] on button "button" at bounding box center [1020, 282] width 35 height 27
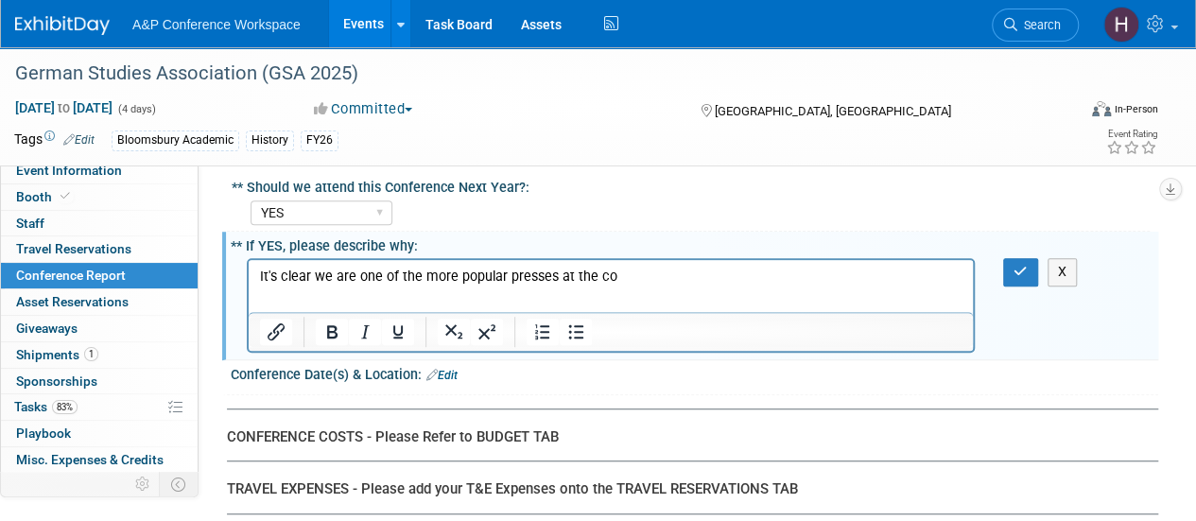
scroll to position [4028, 0]
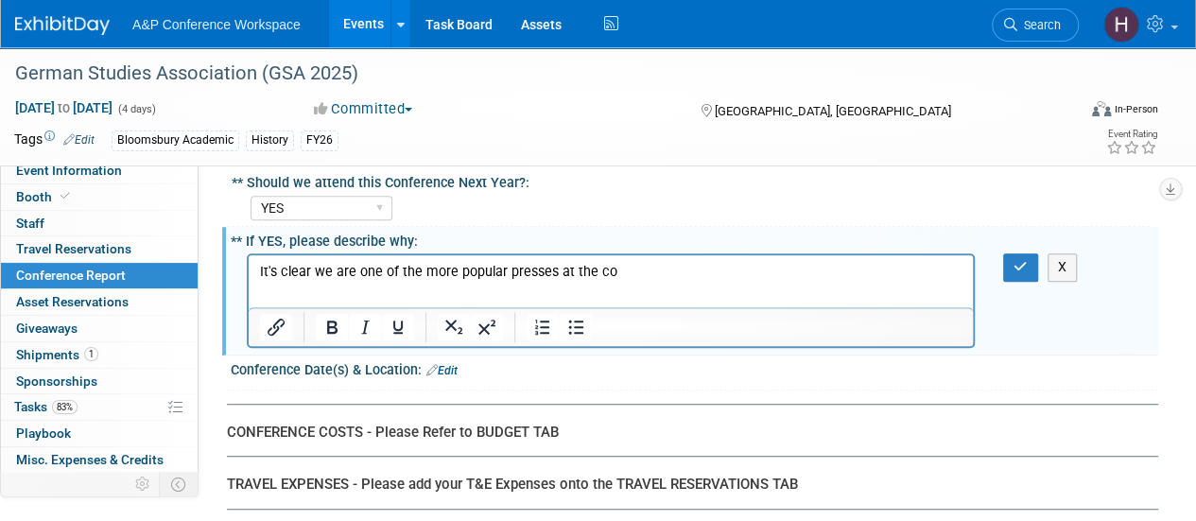
click at [646, 282] on html "It's clear we are one of the more popular presses at the co" at bounding box center [611, 268] width 724 height 26
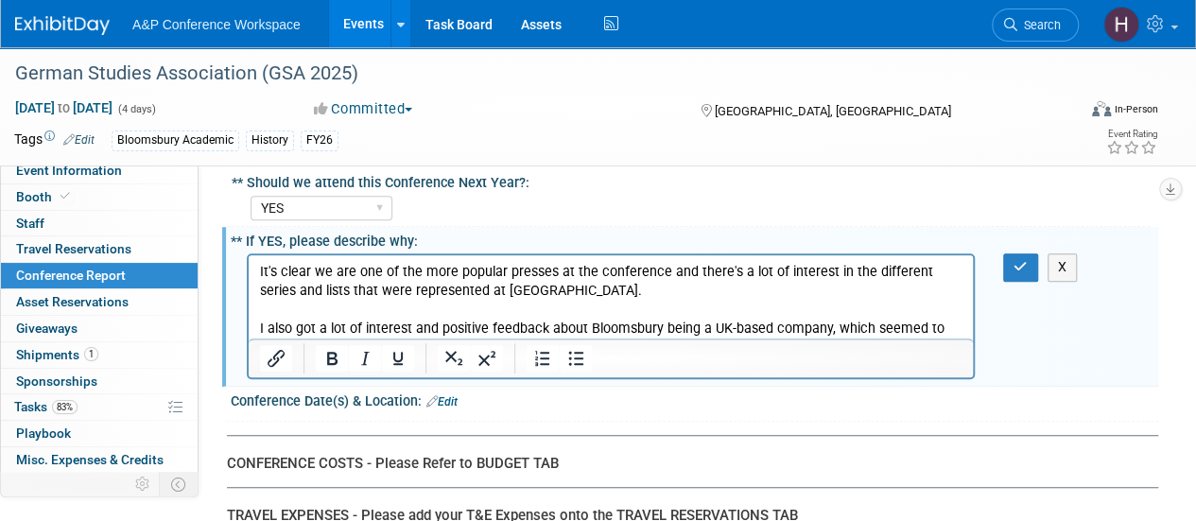
scroll to position [0, 0]
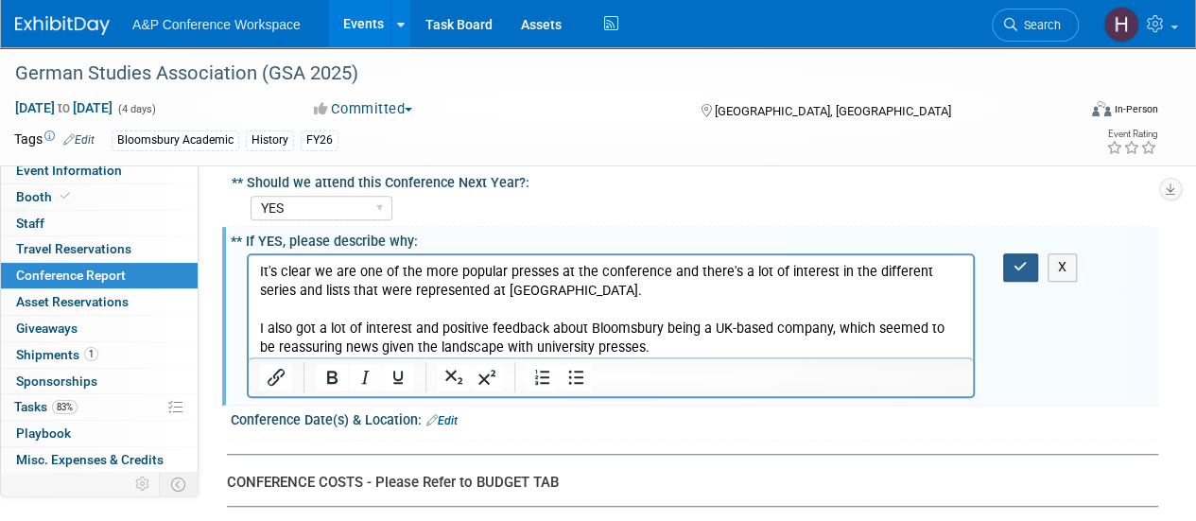
click at [1034, 253] on button "button" at bounding box center [1020, 266] width 35 height 27
